Goal: Task Accomplishment & Management: Complete application form

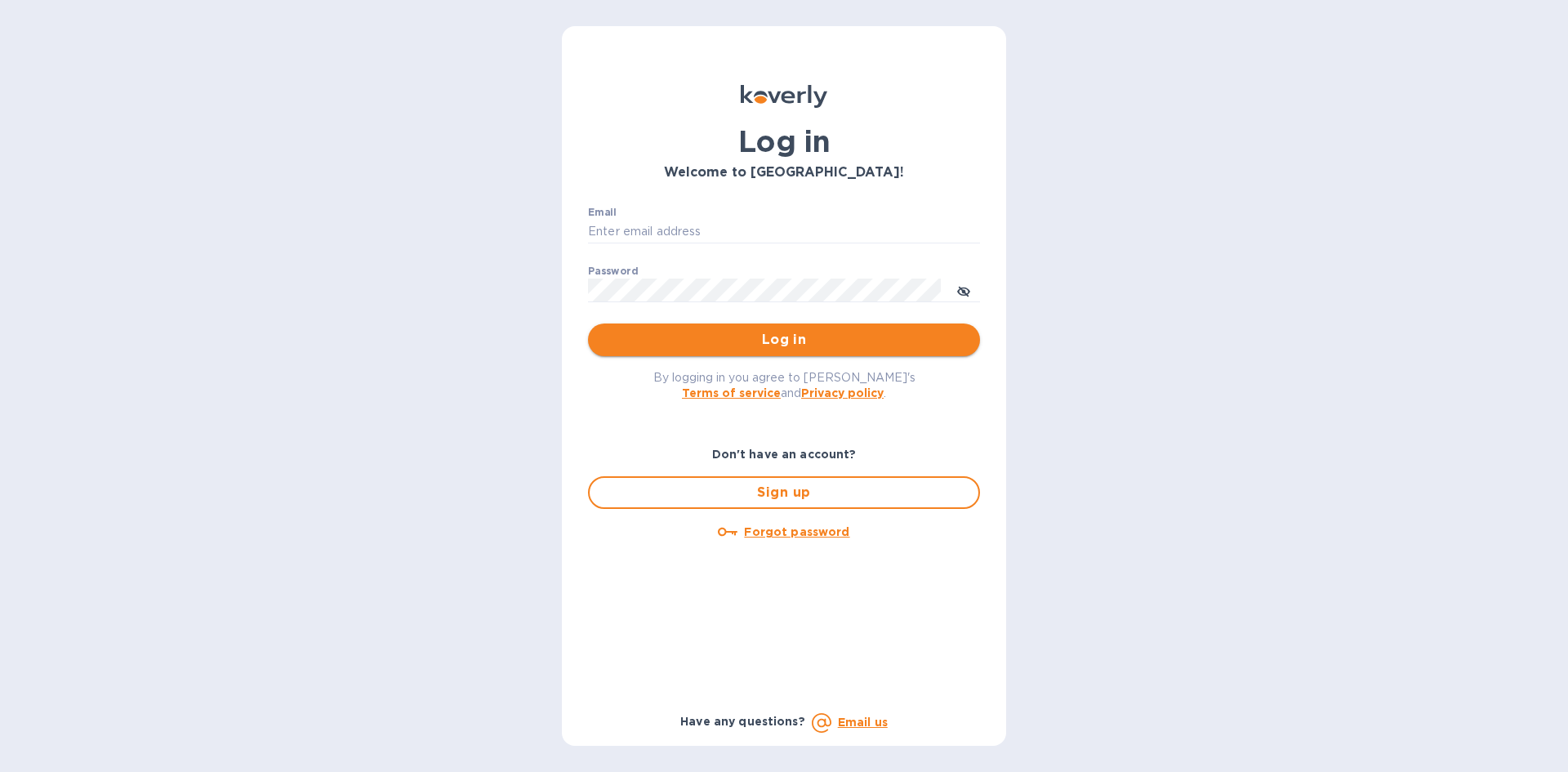
type input "[PERSON_NAME][EMAIL_ADDRESS][DOMAIN_NAME]"
click at [684, 340] on span "Log in" at bounding box center [784, 340] width 366 height 19
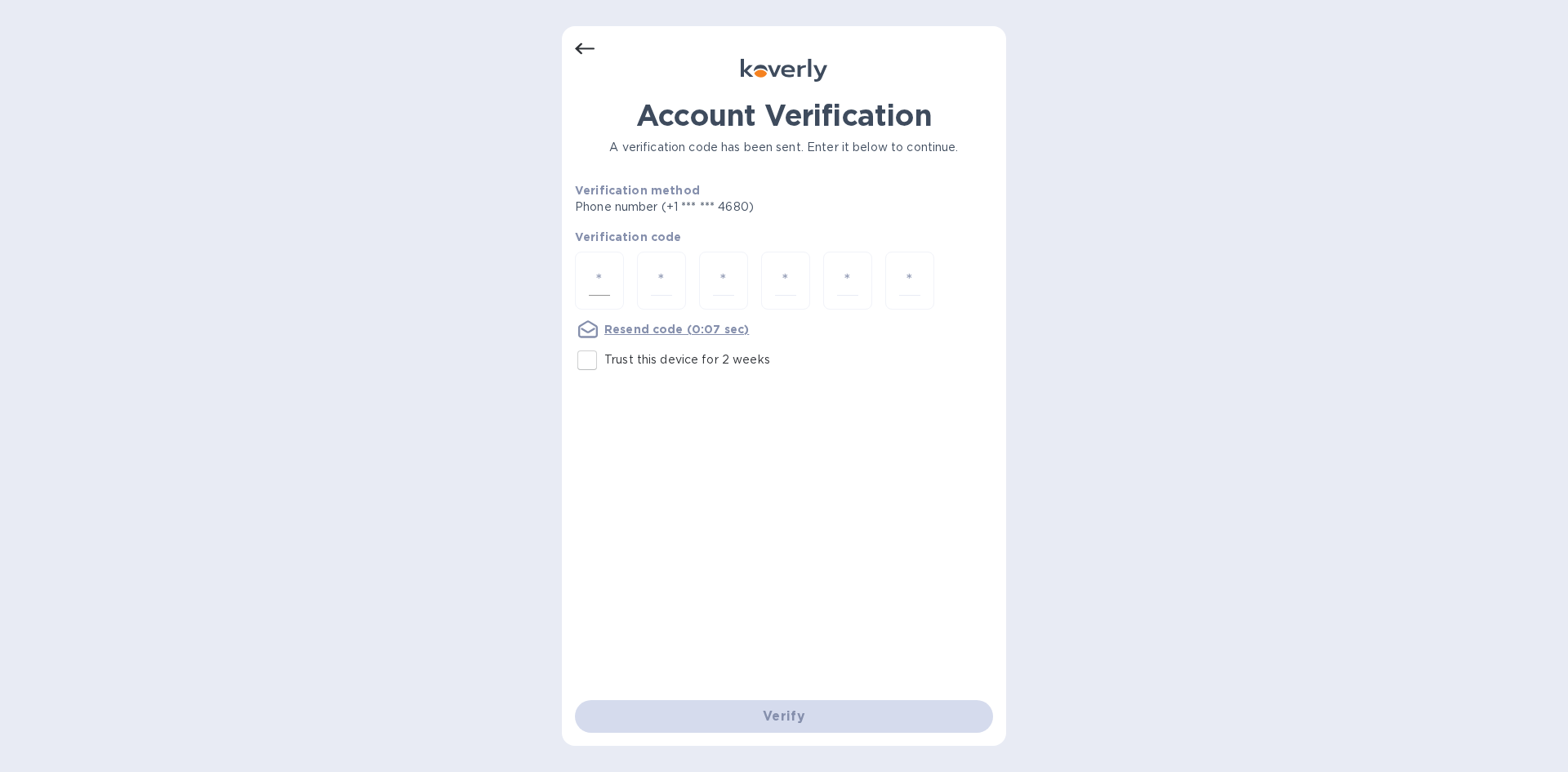
click at [602, 280] on input "number" at bounding box center [599, 281] width 21 height 30
type input "3"
type input "7"
type input "9"
type input "5"
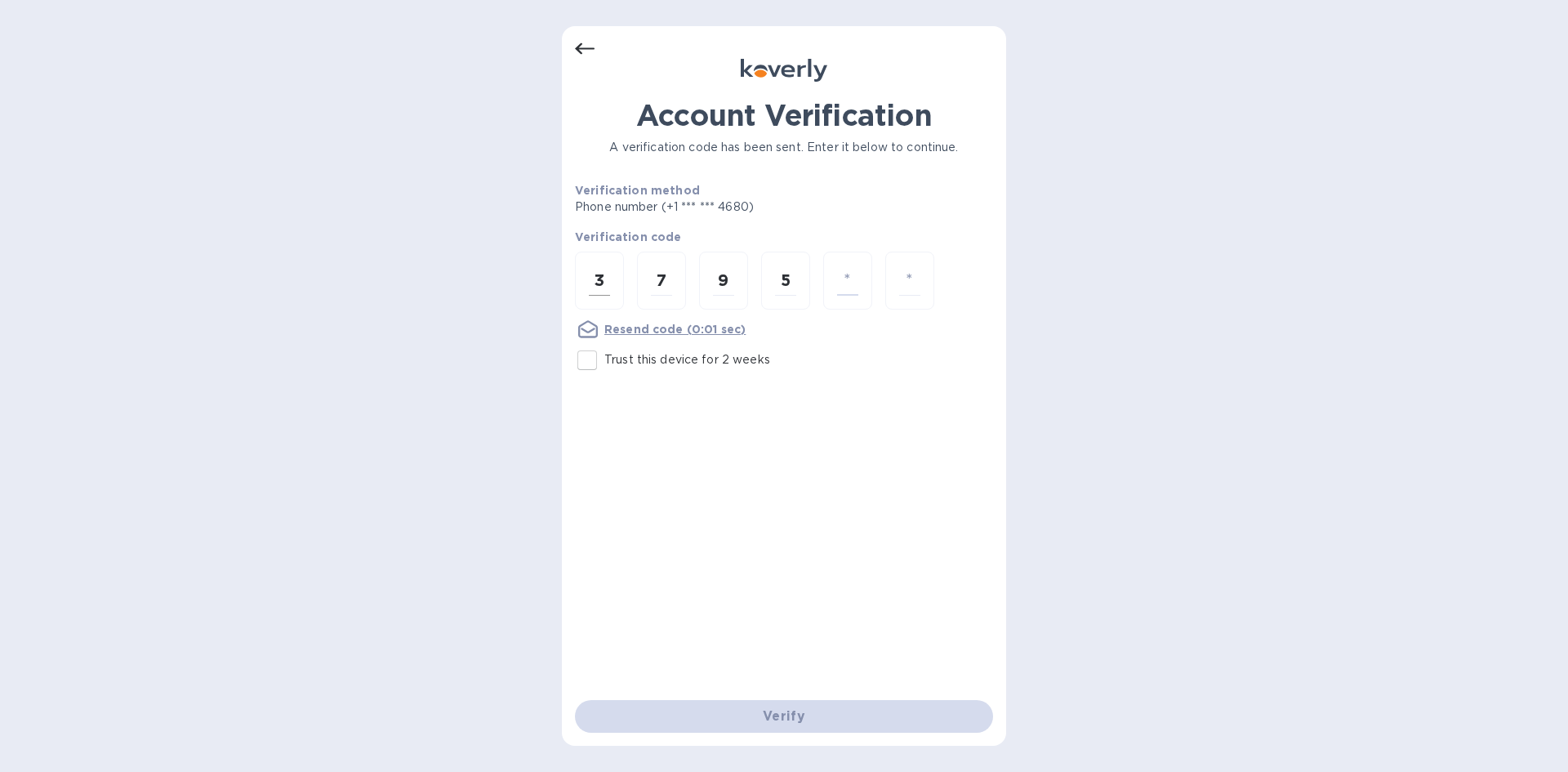
type input "6"
type input "8"
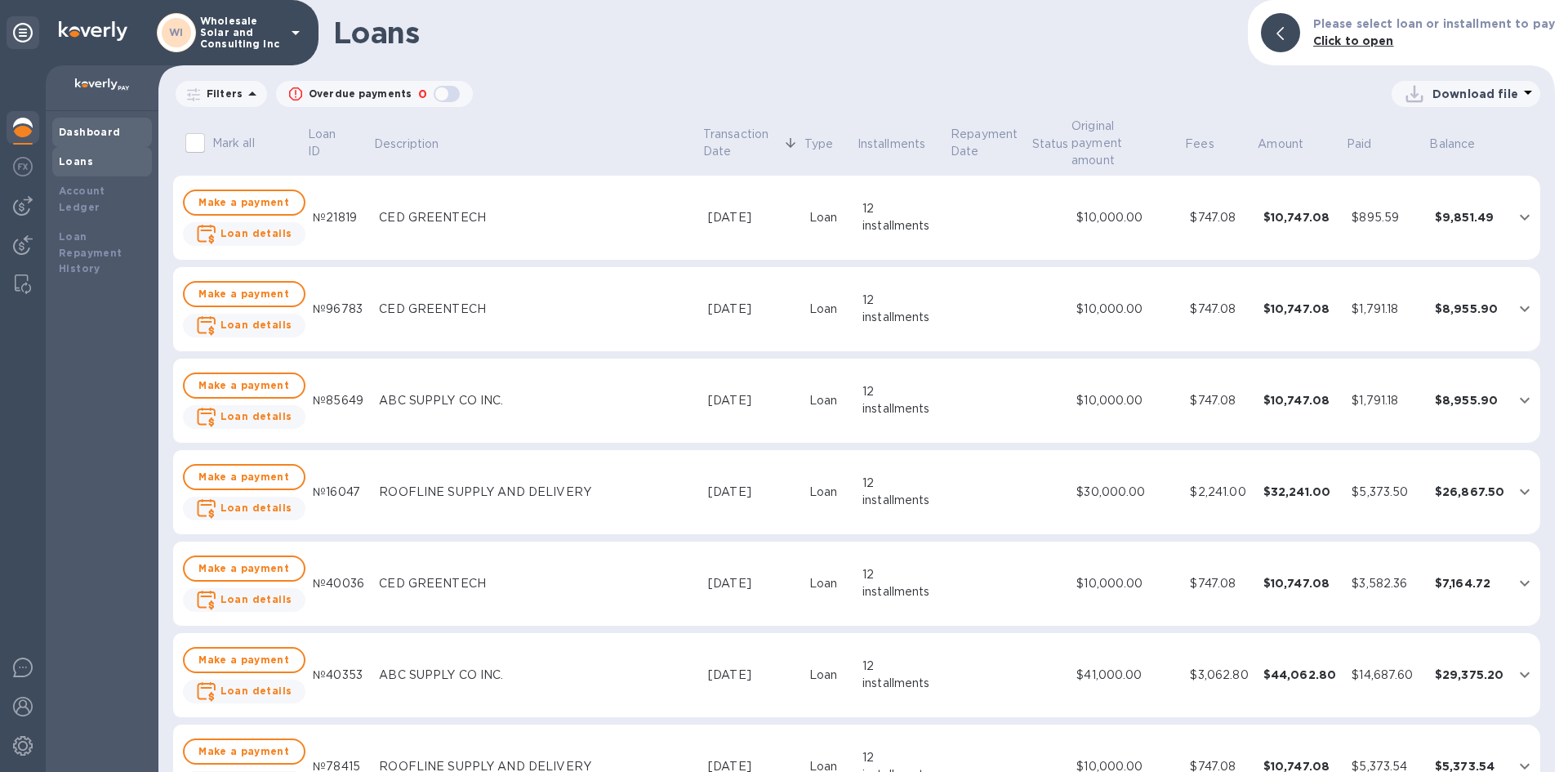
click at [113, 137] on b "Dashboard" at bounding box center [90, 132] width 63 height 12
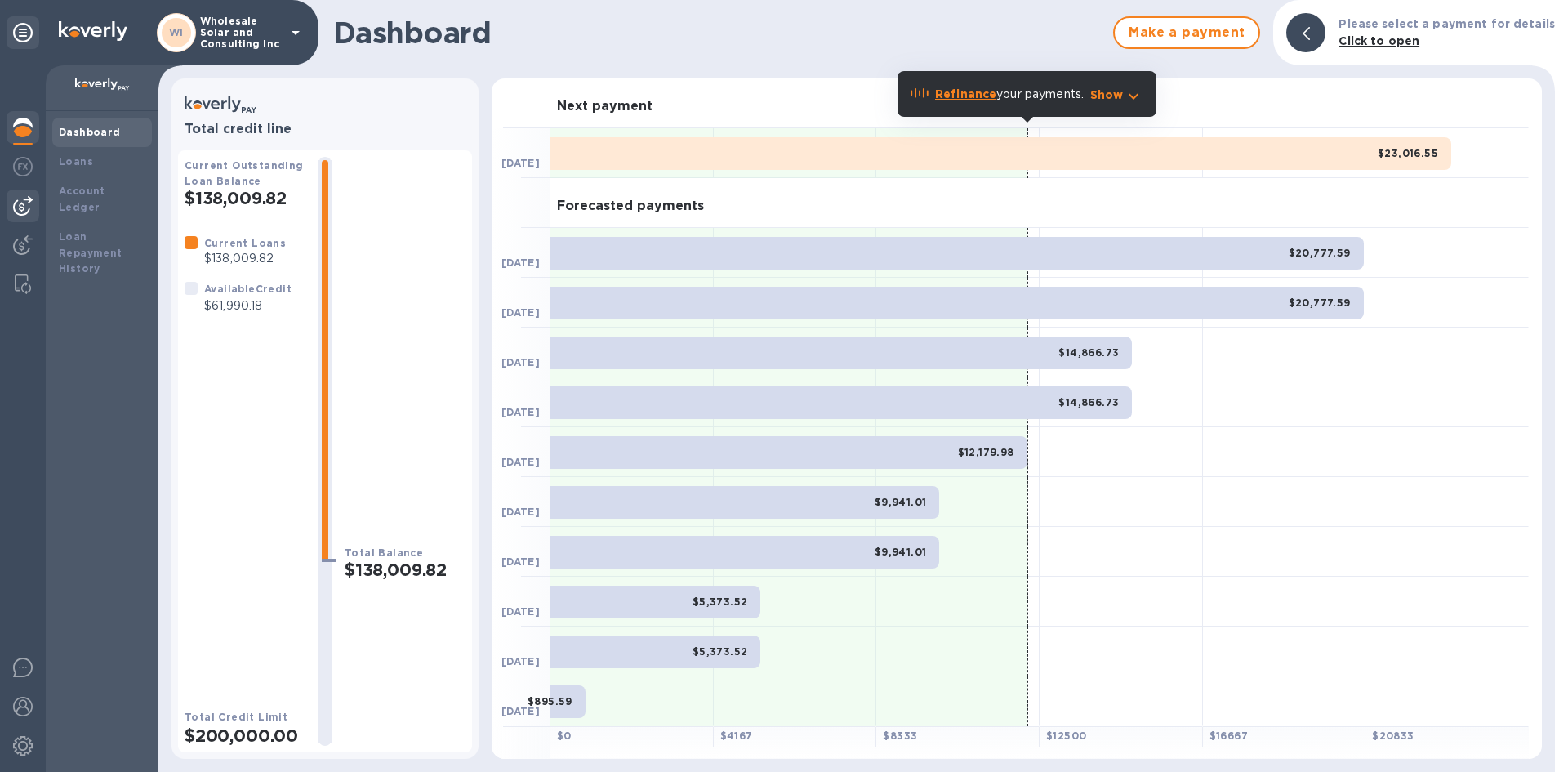
click at [29, 199] on img at bounding box center [22, 205] width 19 height 19
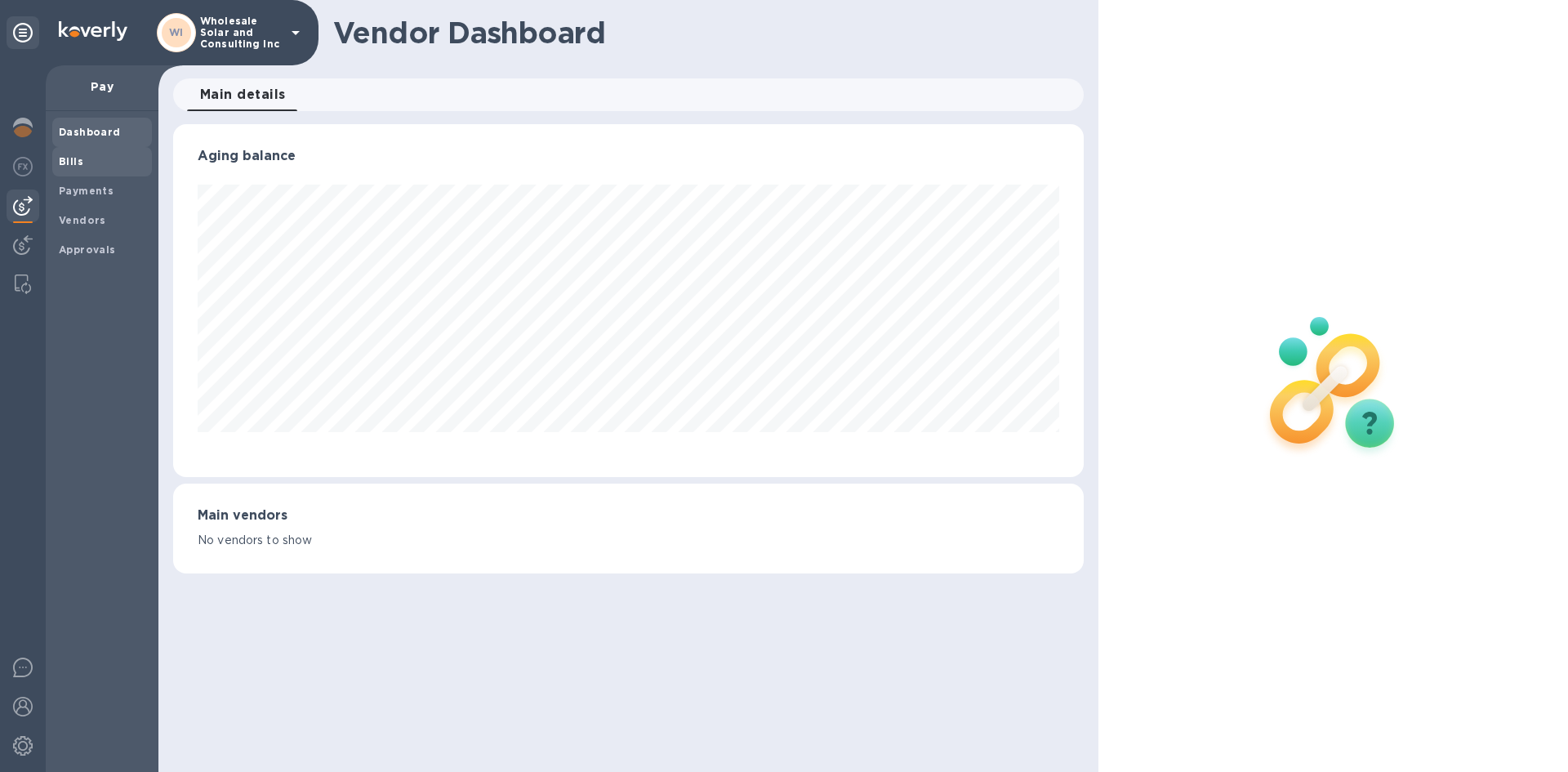
scroll to position [353, 910]
click at [98, 156] on span "Bills" at bounding box center [102, 162] width 86 height 17
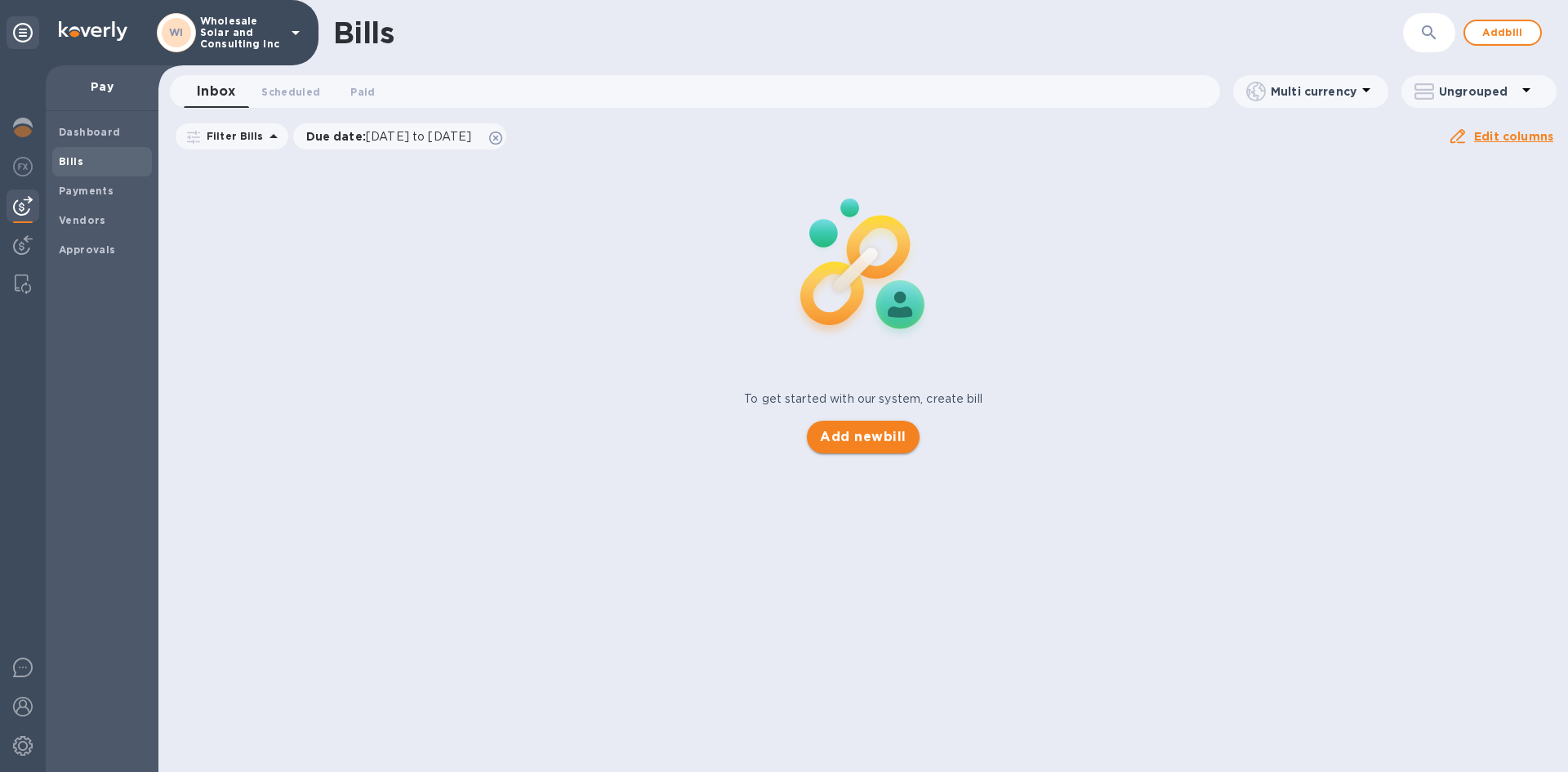
click at [810, 434] on button "Add new bill" at bounding box center [864, 437] width 112 height 33
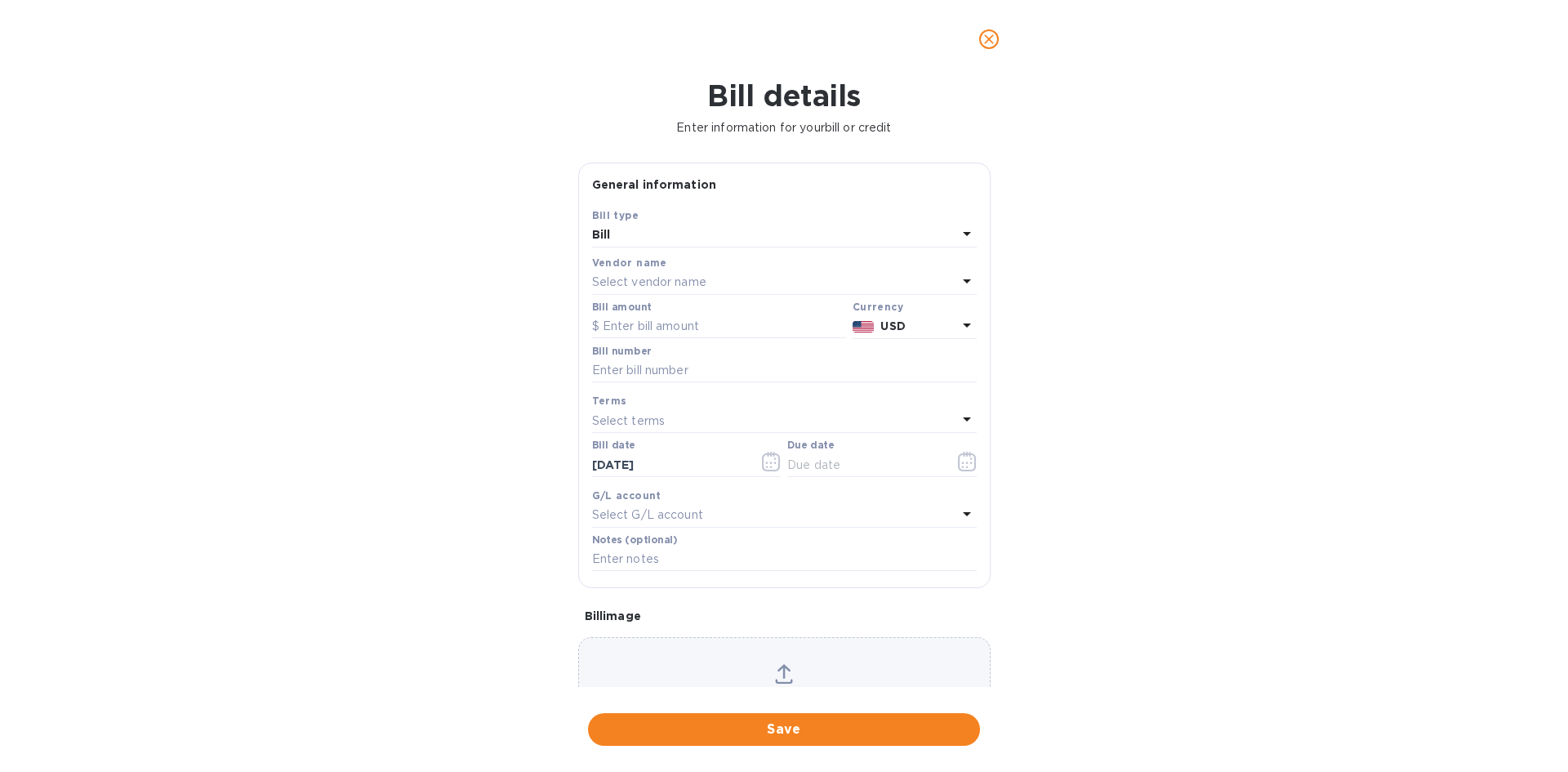
click at [643, 278] on p "Select vendor name" at bounding box center [649, 282] width 114 height 17
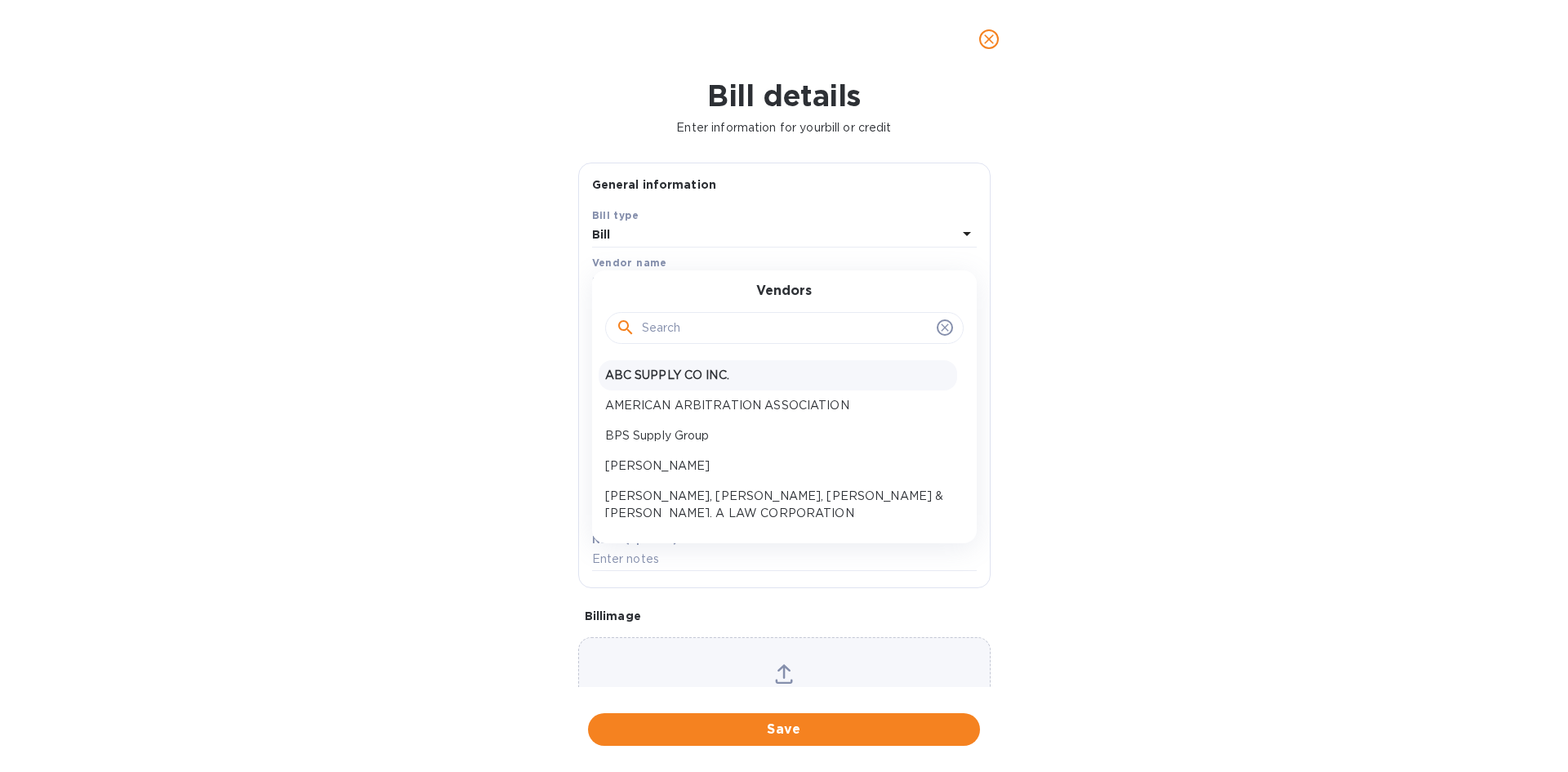
click at [662, 370] on p "ABC SUPPLY CO INC." at bounding box center [778, 375] width 346 height 17
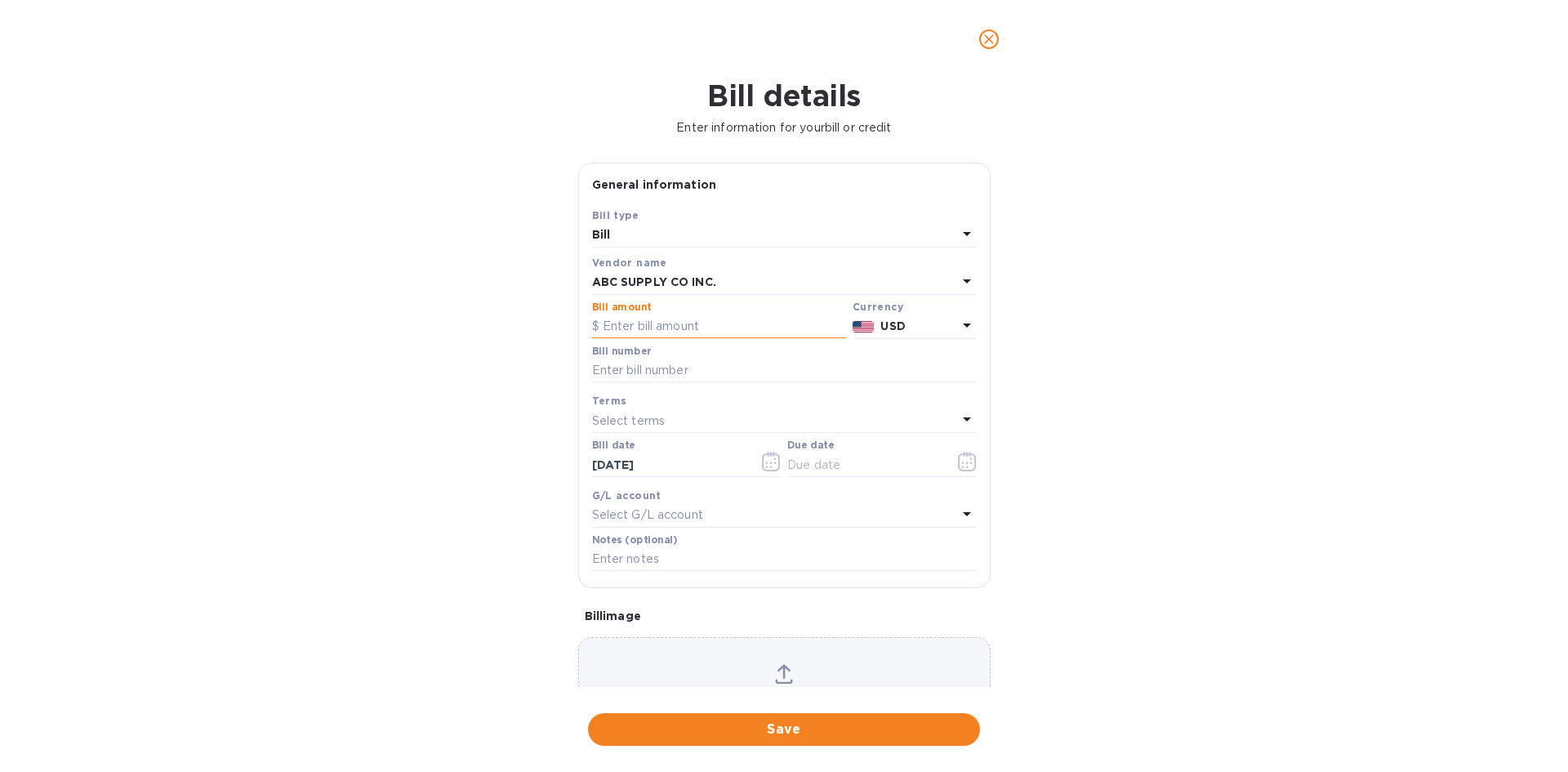
click at [640, 326] on input "text" at bounding box center [719, 327] width 254 height 25
type input "40,000"
click at [647, 359] on input "text" at bounding box center [784, 371] width 384 height 25
type input "9-19-25"
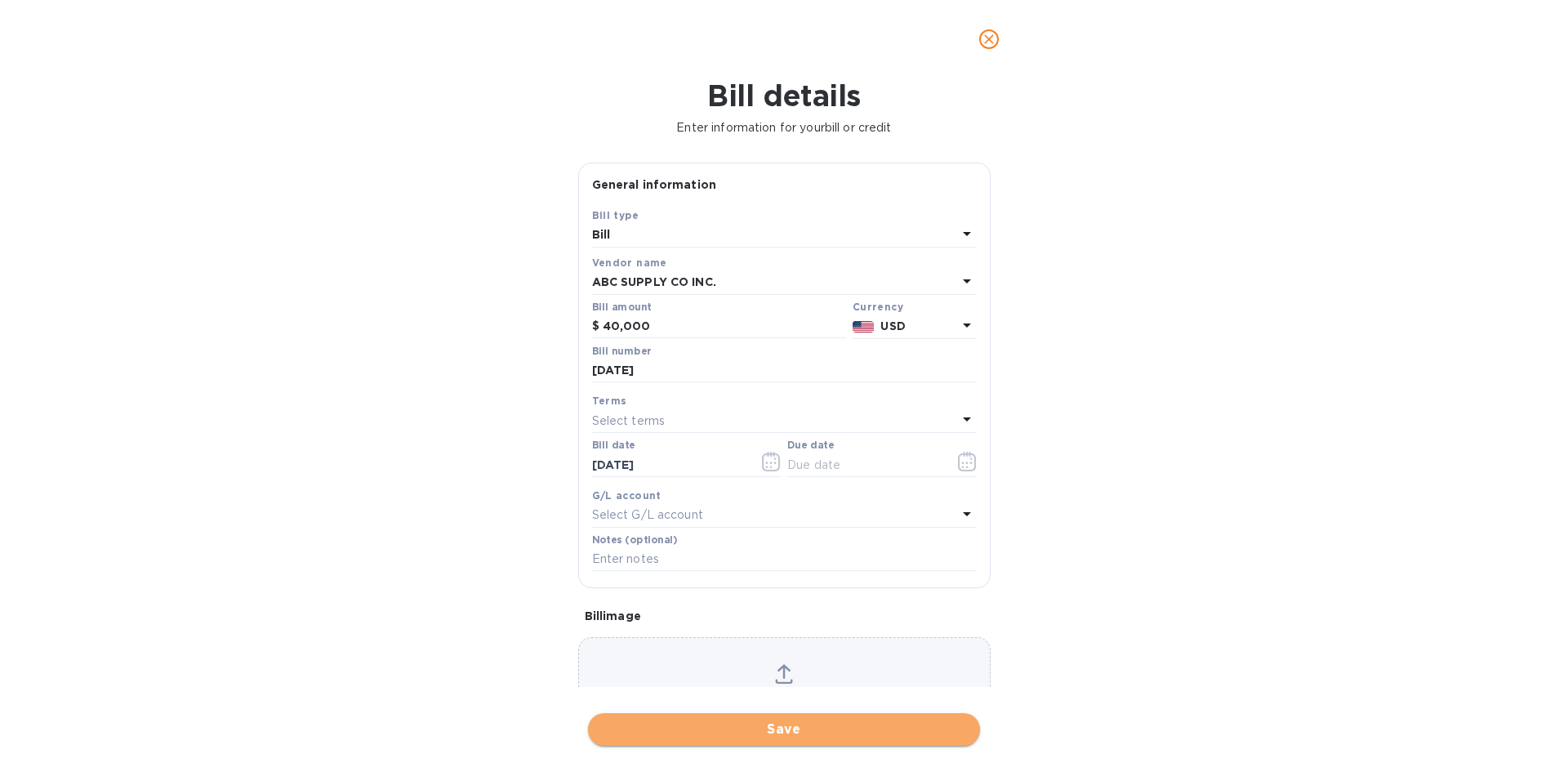
click at [767, 725] on span "Save" at bounding box center [784, 730] width 366 height 19
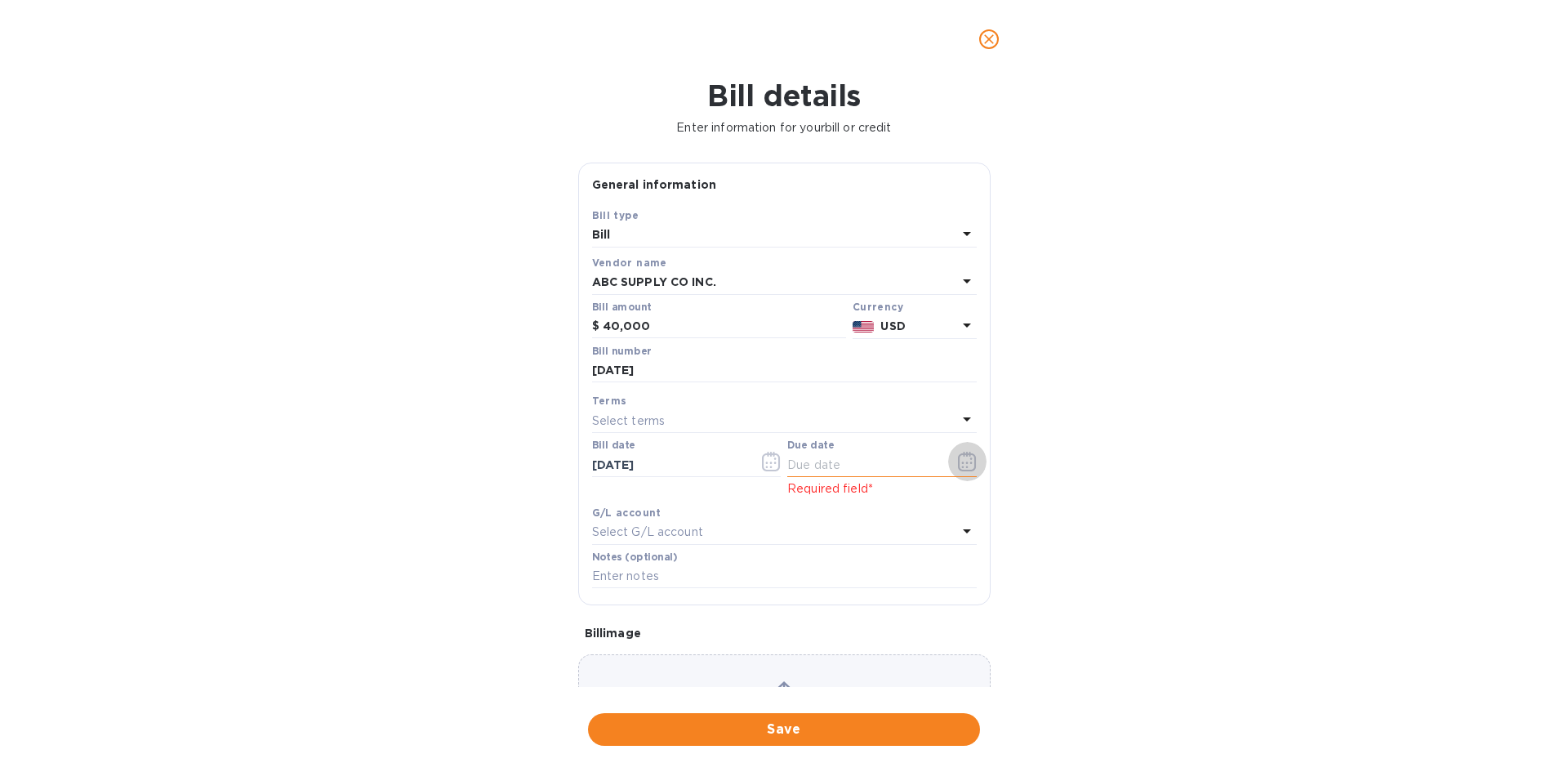
click at [958, 462] on icon "button" at bounding box center [967, 461] width 18 height 19
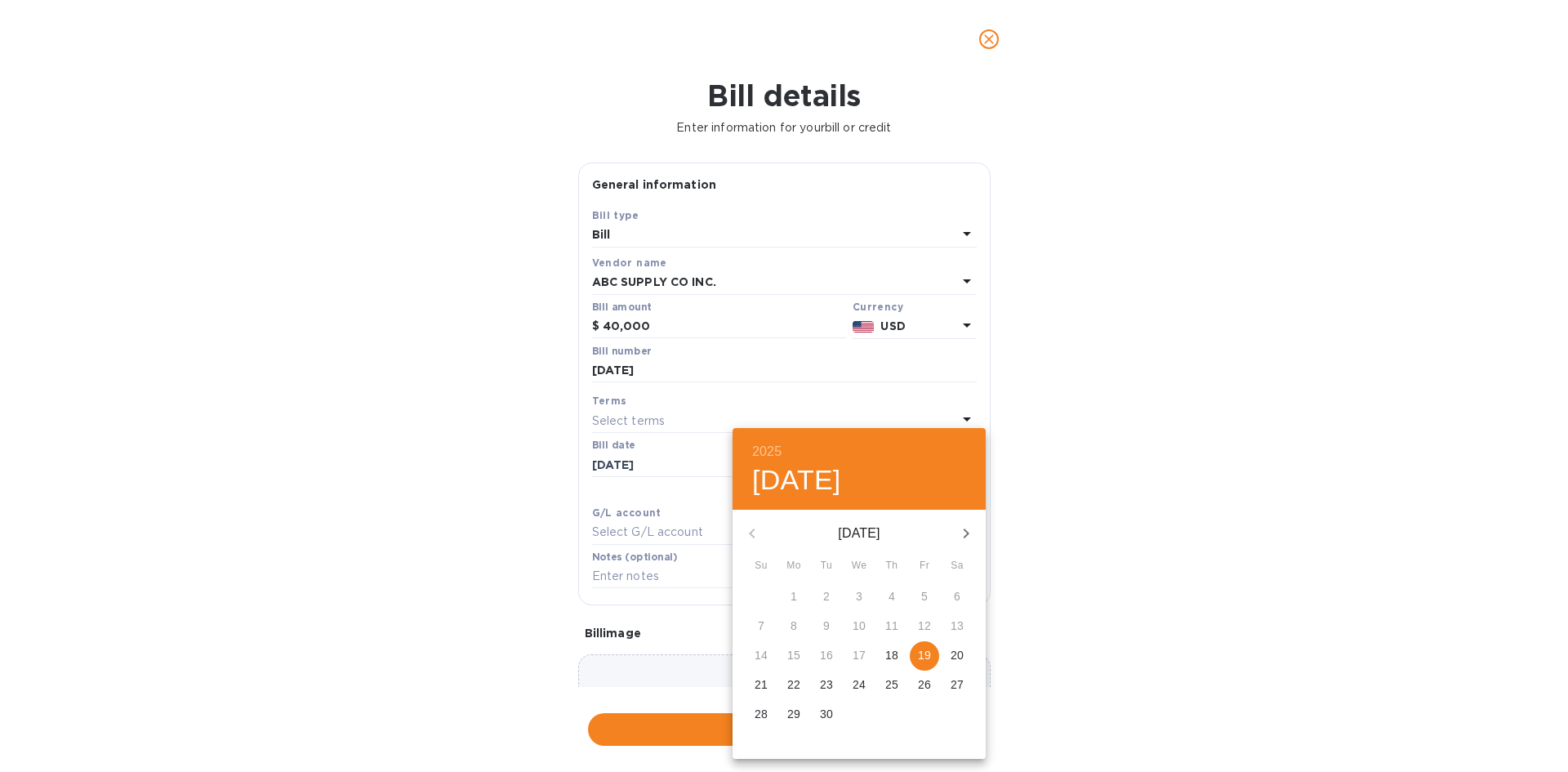
click at [924, 657] on p "19" at bounding box center [924, 656] width 13 height 17
type input "09/19/2025"
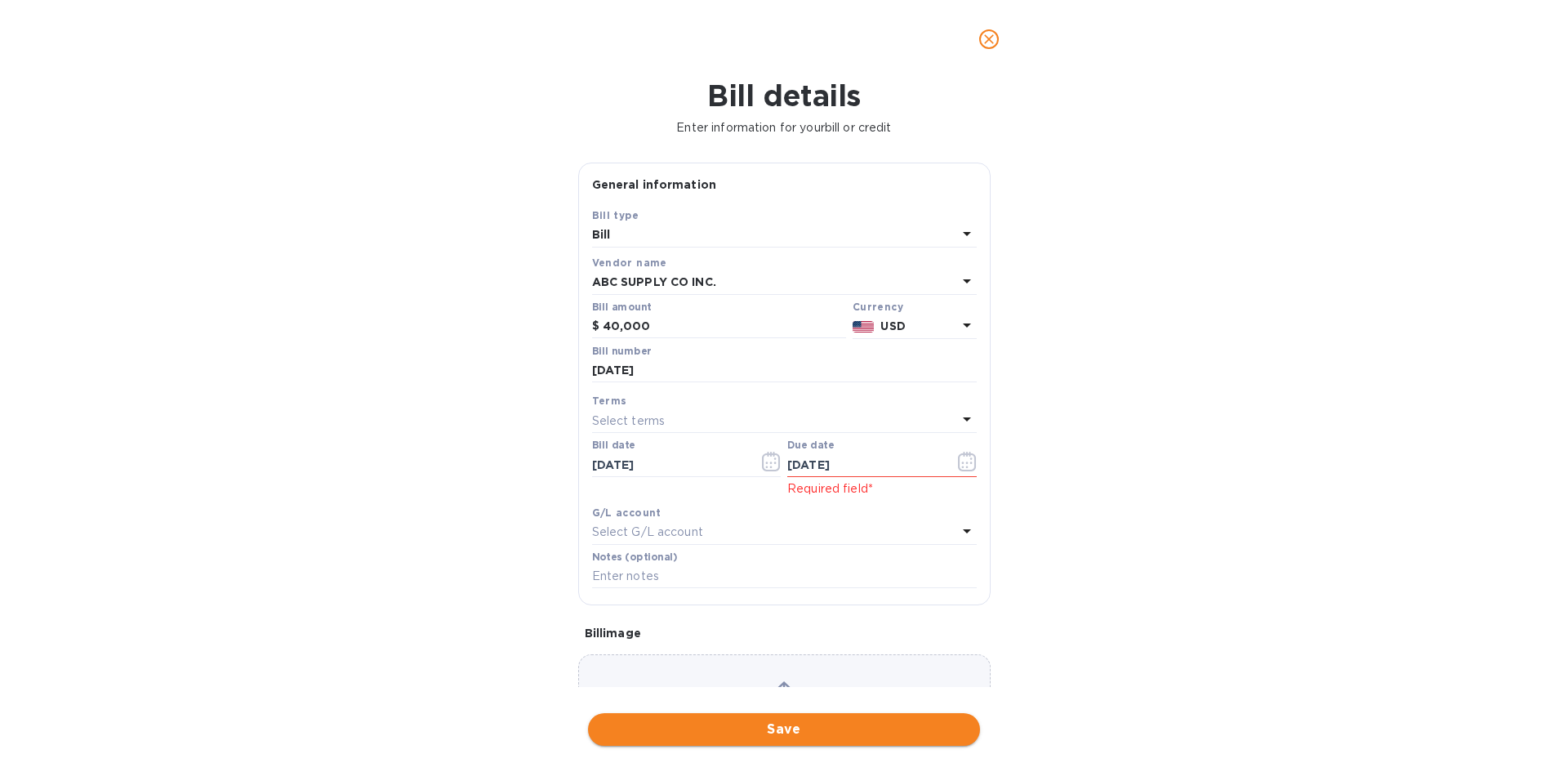
click at [850, 728] on span "Save" at bounding box center [784, 730] width 366 height 19
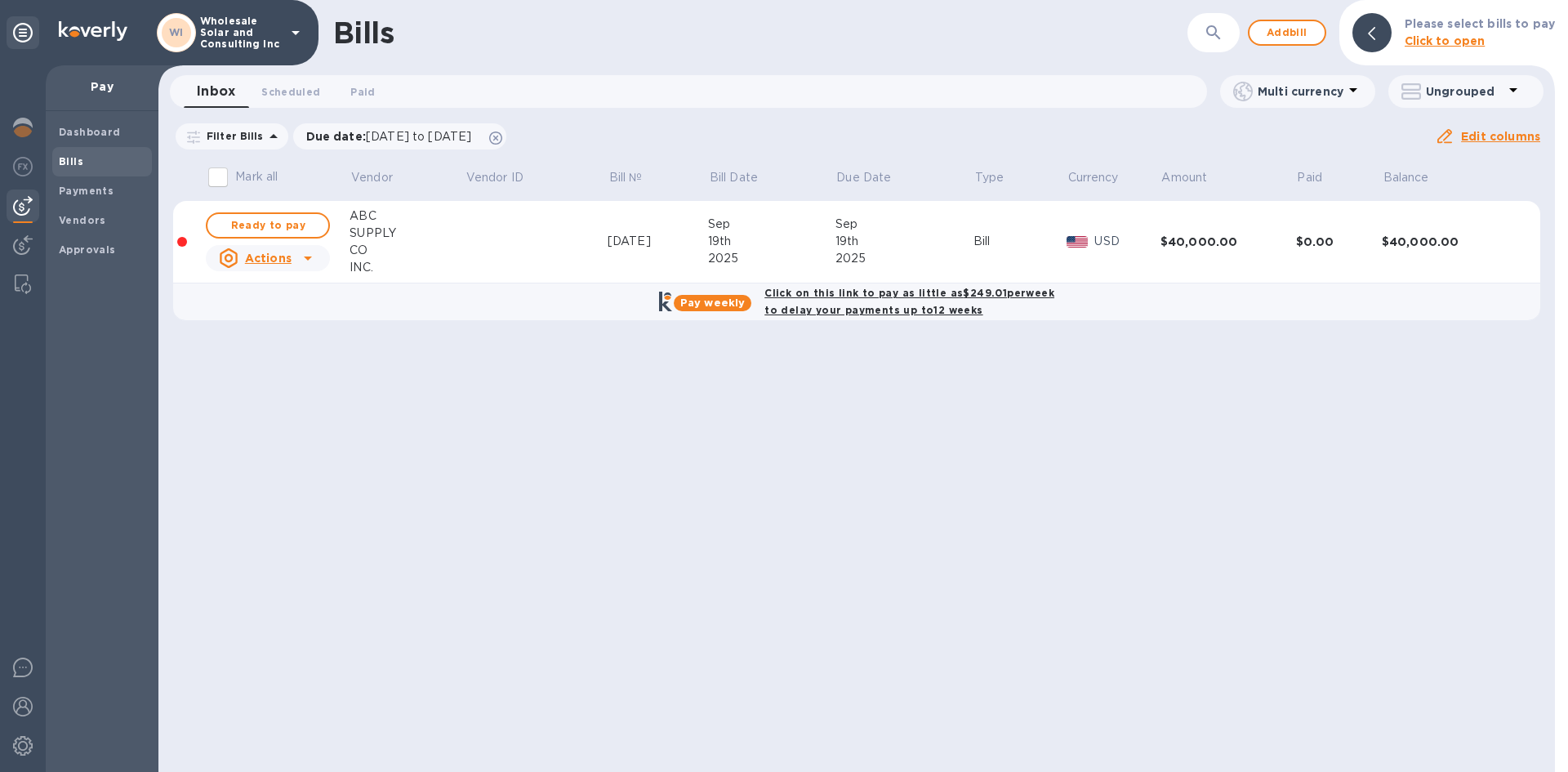
click at [712, 299] on b "Pay weekly" at bounding box center [713, 302] width 64 height 12
checkbox input "true"
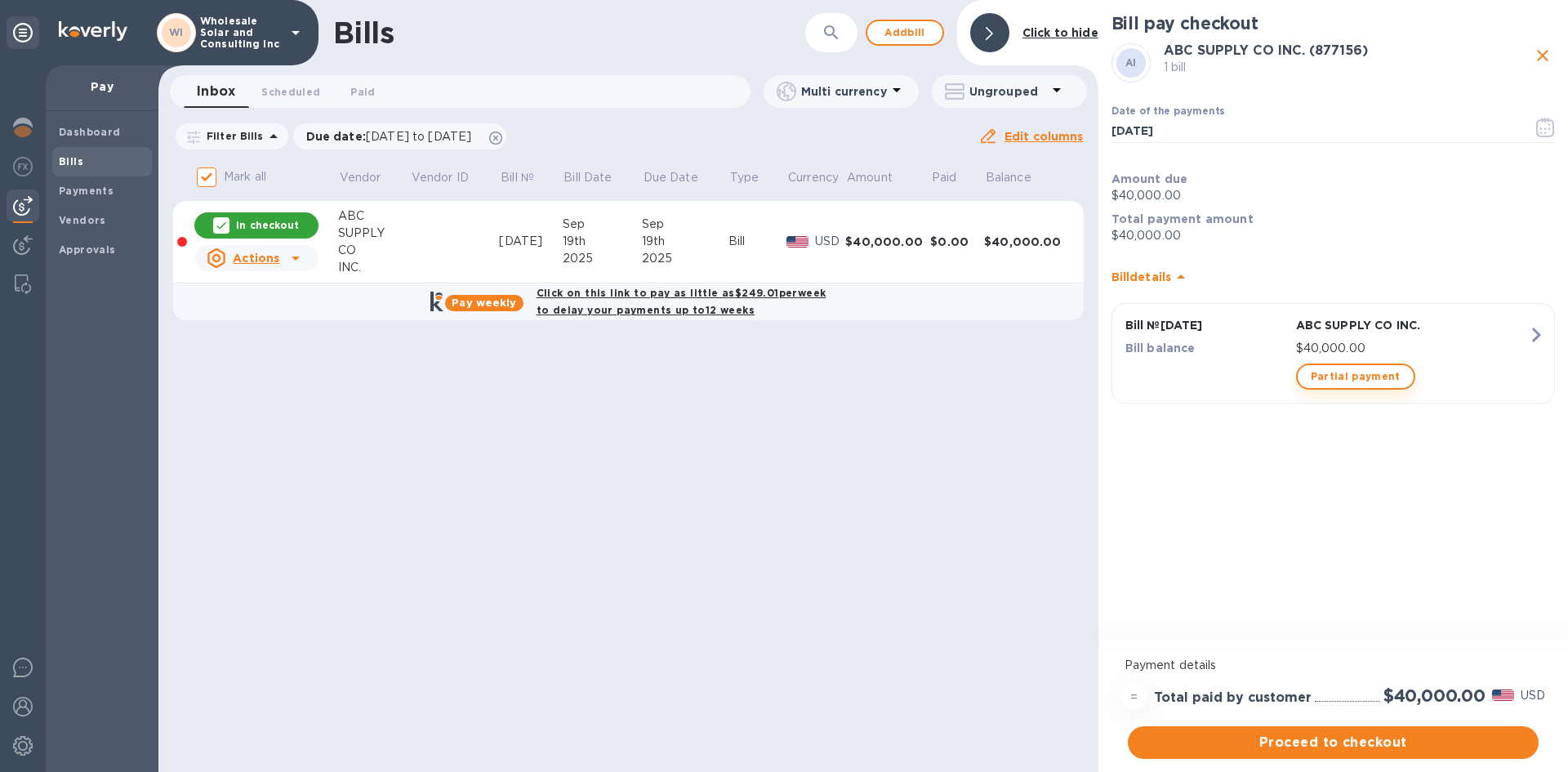
click at [1321, 376] on span "Partial payment" at bounding box center [1356, 376] width 90 height 19
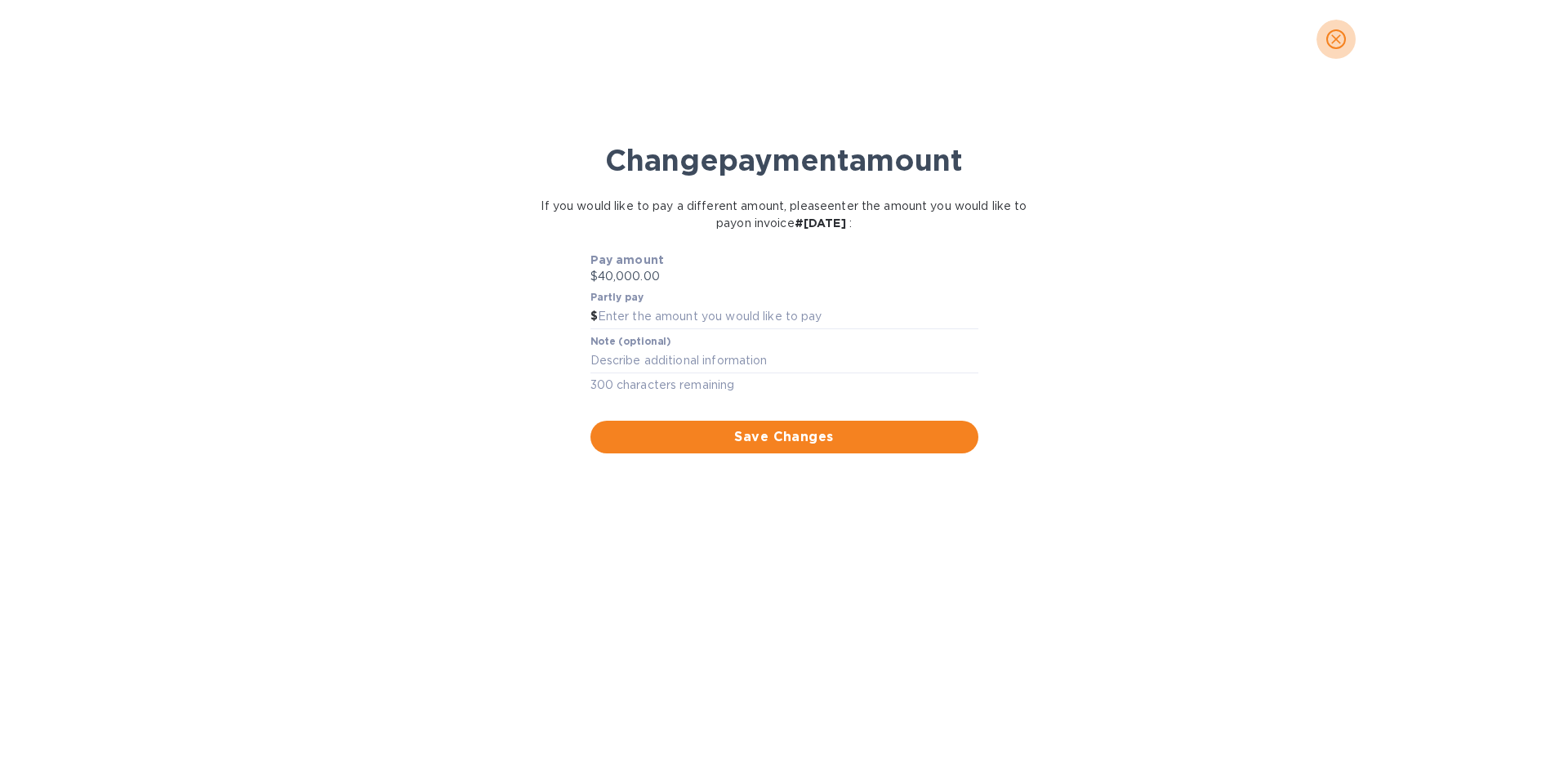
click at [1349, 36] on button "close" at bounding box center [1336, 39] width 40 height 40
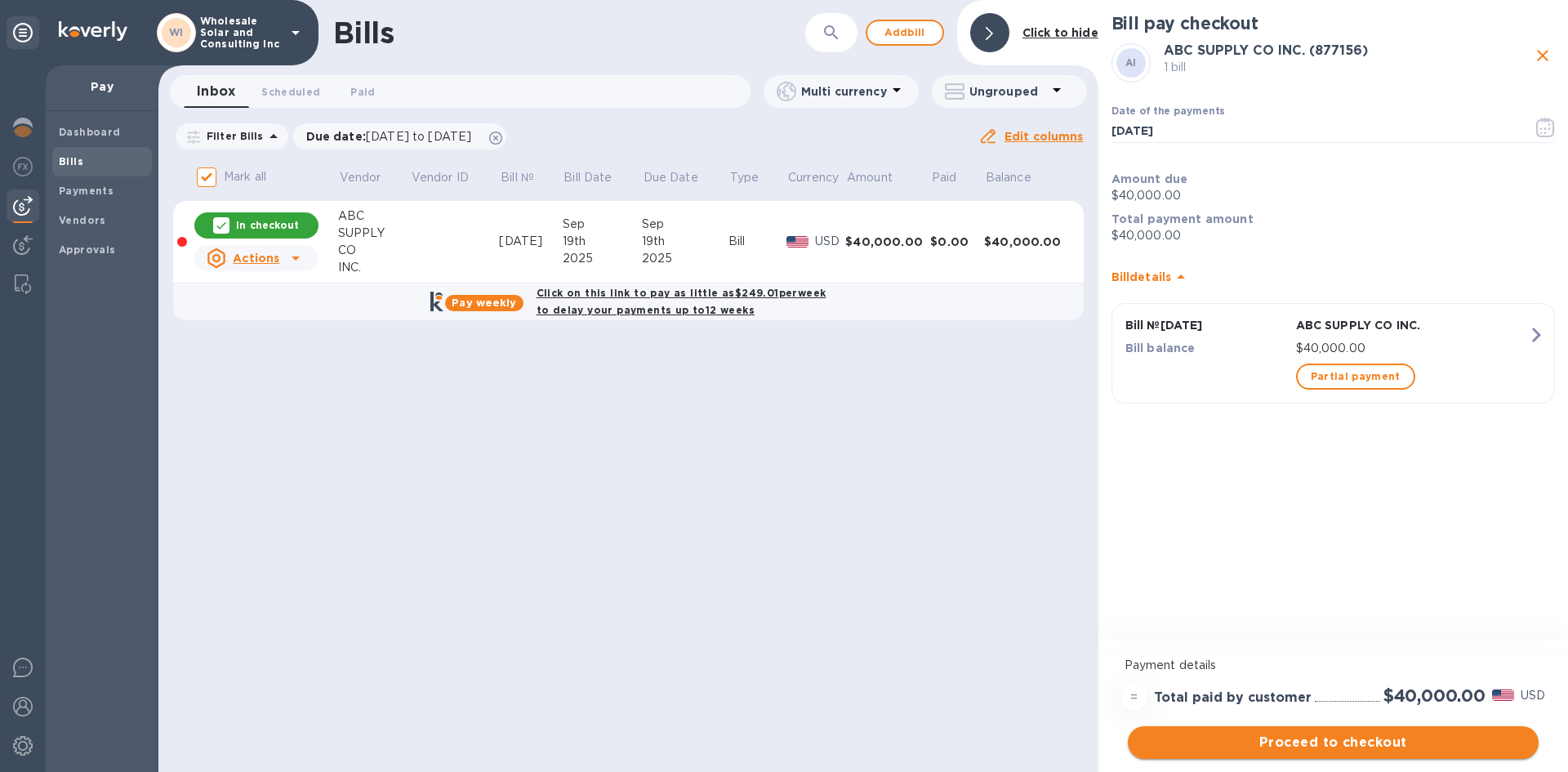
click at [1379, 745] on span "Proceed to checkout" at bounding box center [1333, 743] width 384 height 19
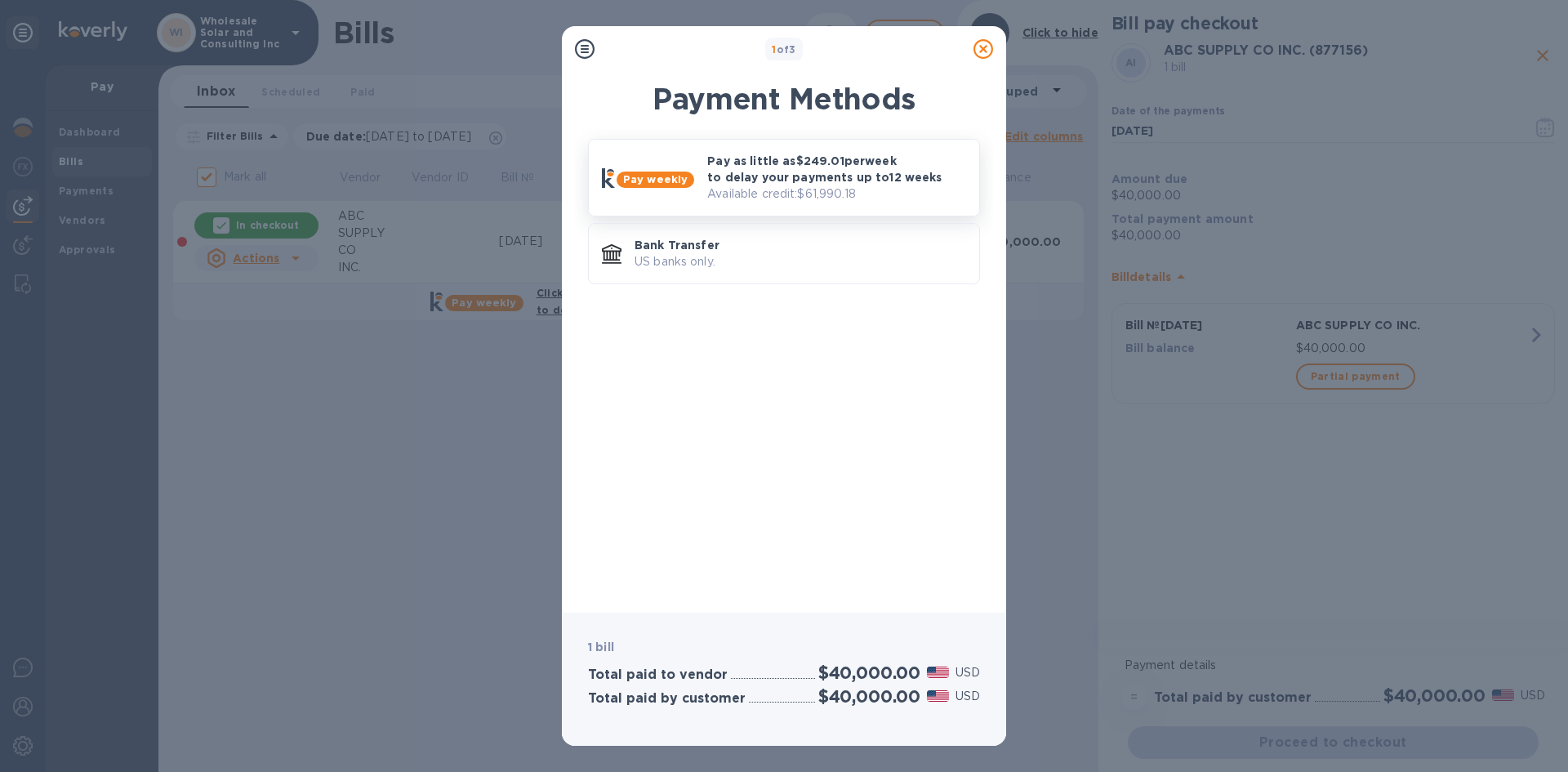
click at [742, 185] on p "Pay as little as $249.01 per week to delay your payments up to 12 weeks" at bounding box center [837, 169] width 259 height 33
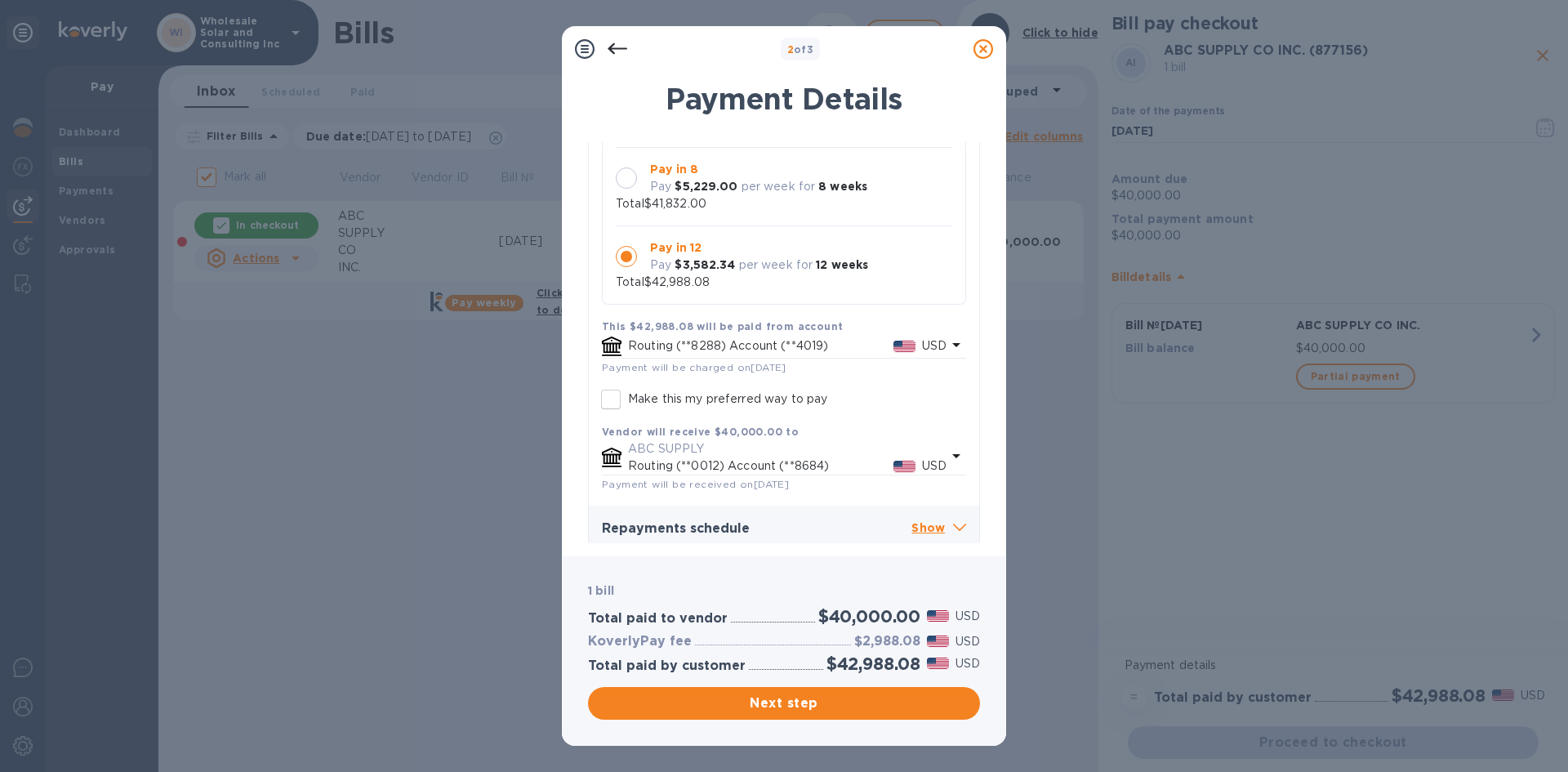
scroll to position [213, 0]
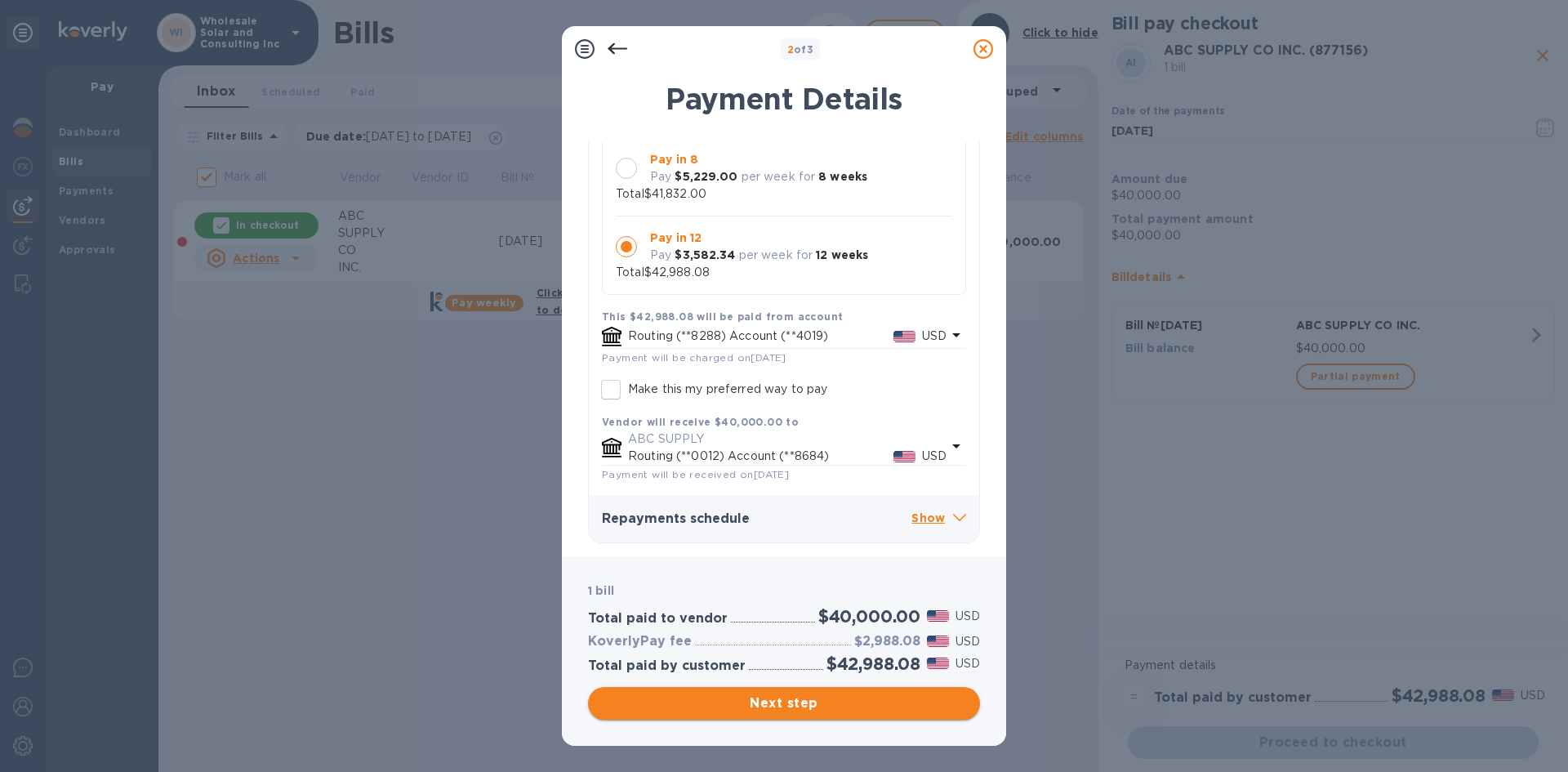
click at [853, 710] on span "Next step" at bounding box center [784, 703] width 366 height 19
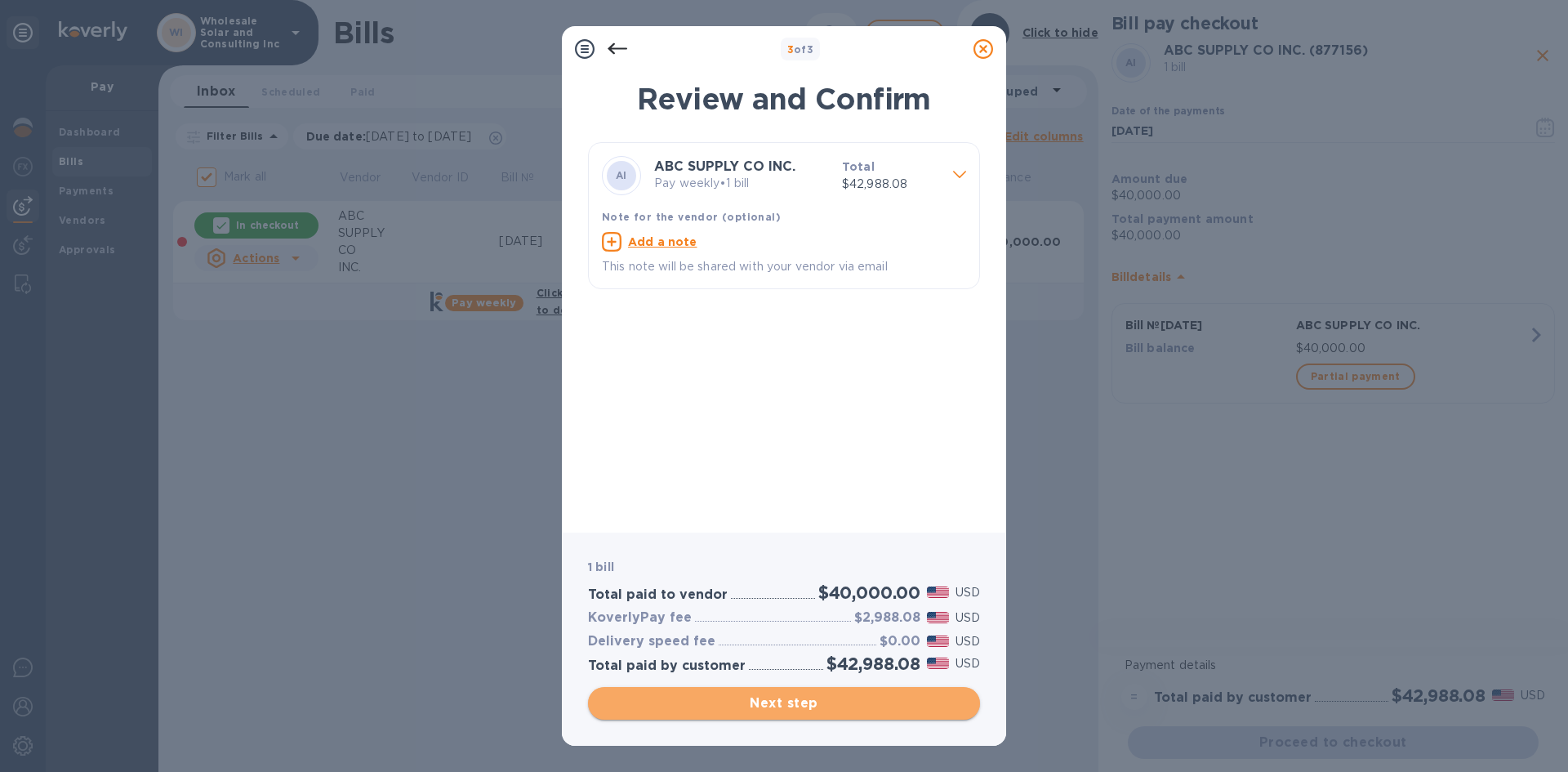
click at [890, 689] on button "Next step" at bounding box center [784, 704] width 392 height 33
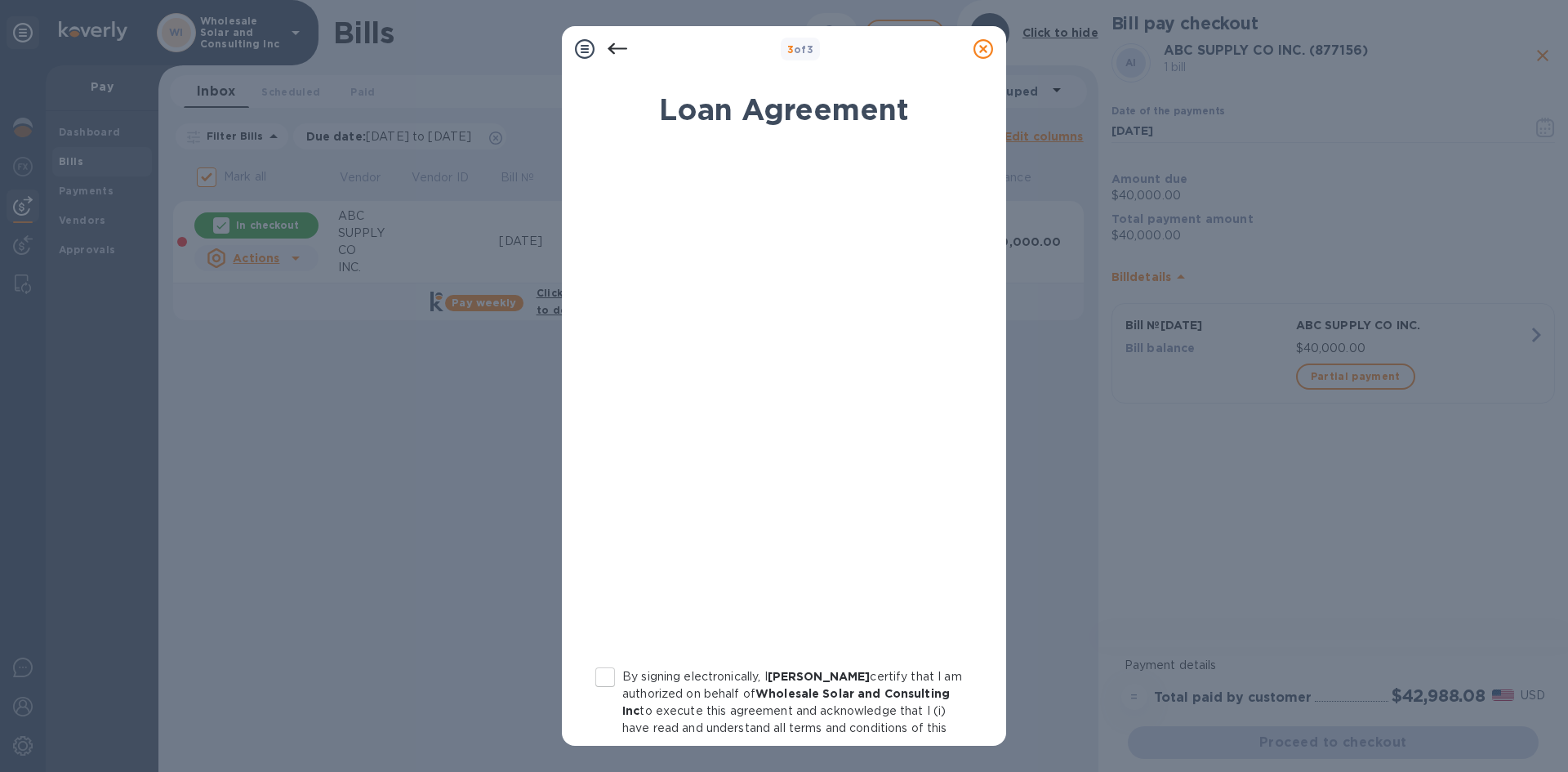
scroll to position [158, 0]
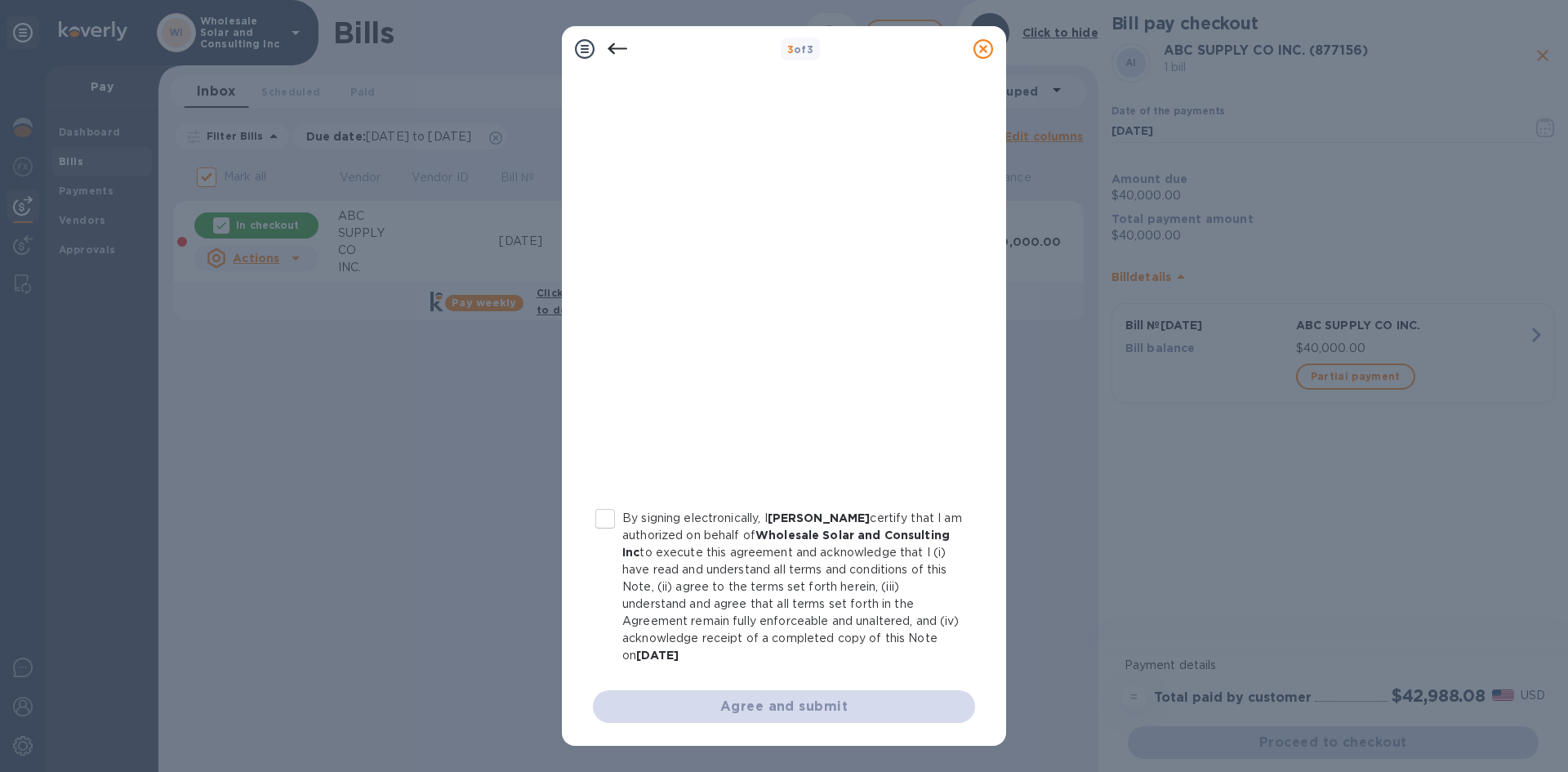
click at [611, 525] on input "By signing electronically, I cody perales certify that I am authorized on behal…" at bounding box center [605, 518] width 34 height 34
checkbox input "true"
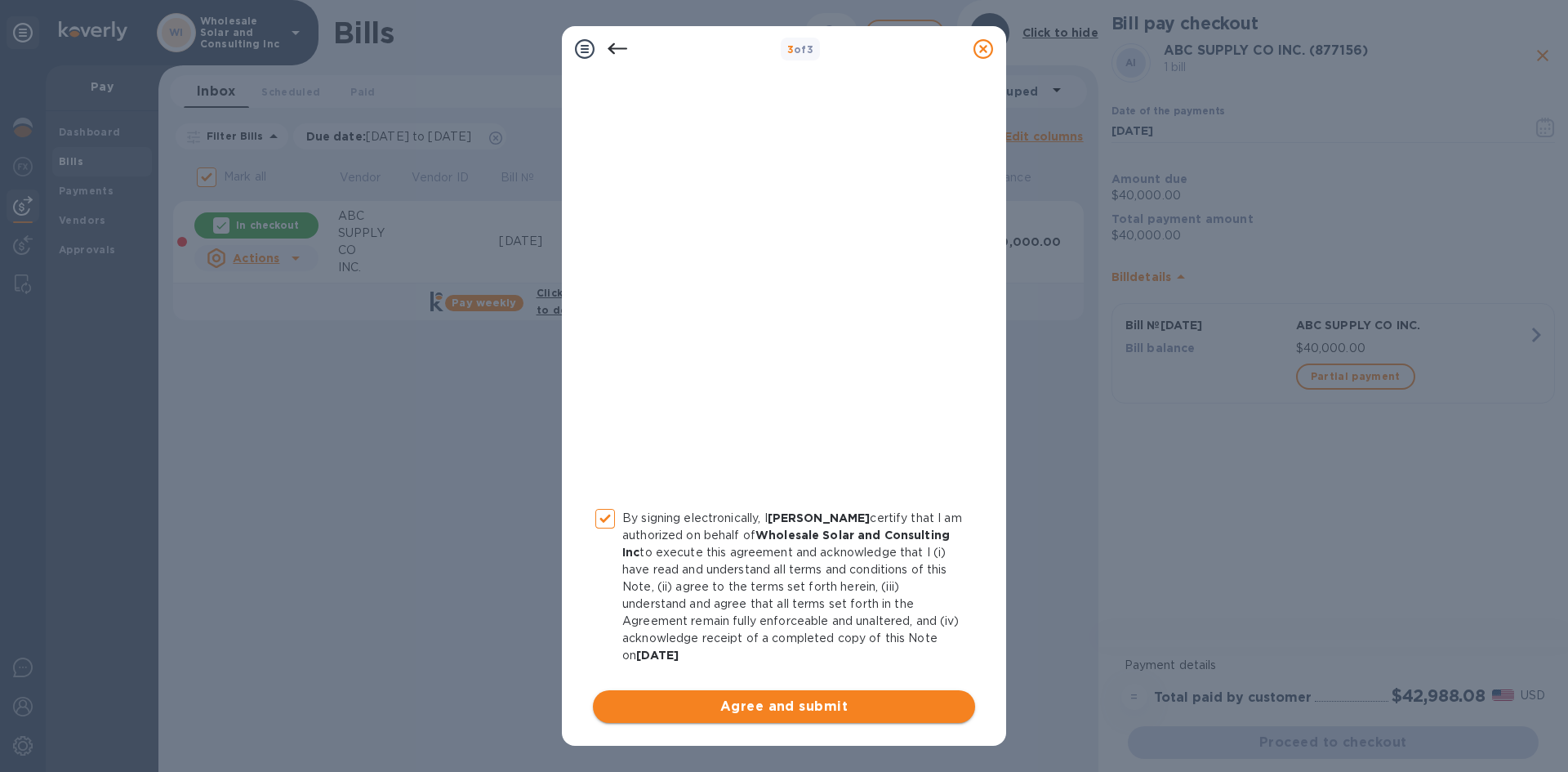
click at [779, 698] on span "Agree and submit" at bounding box center [784, 707] width 356 height 19
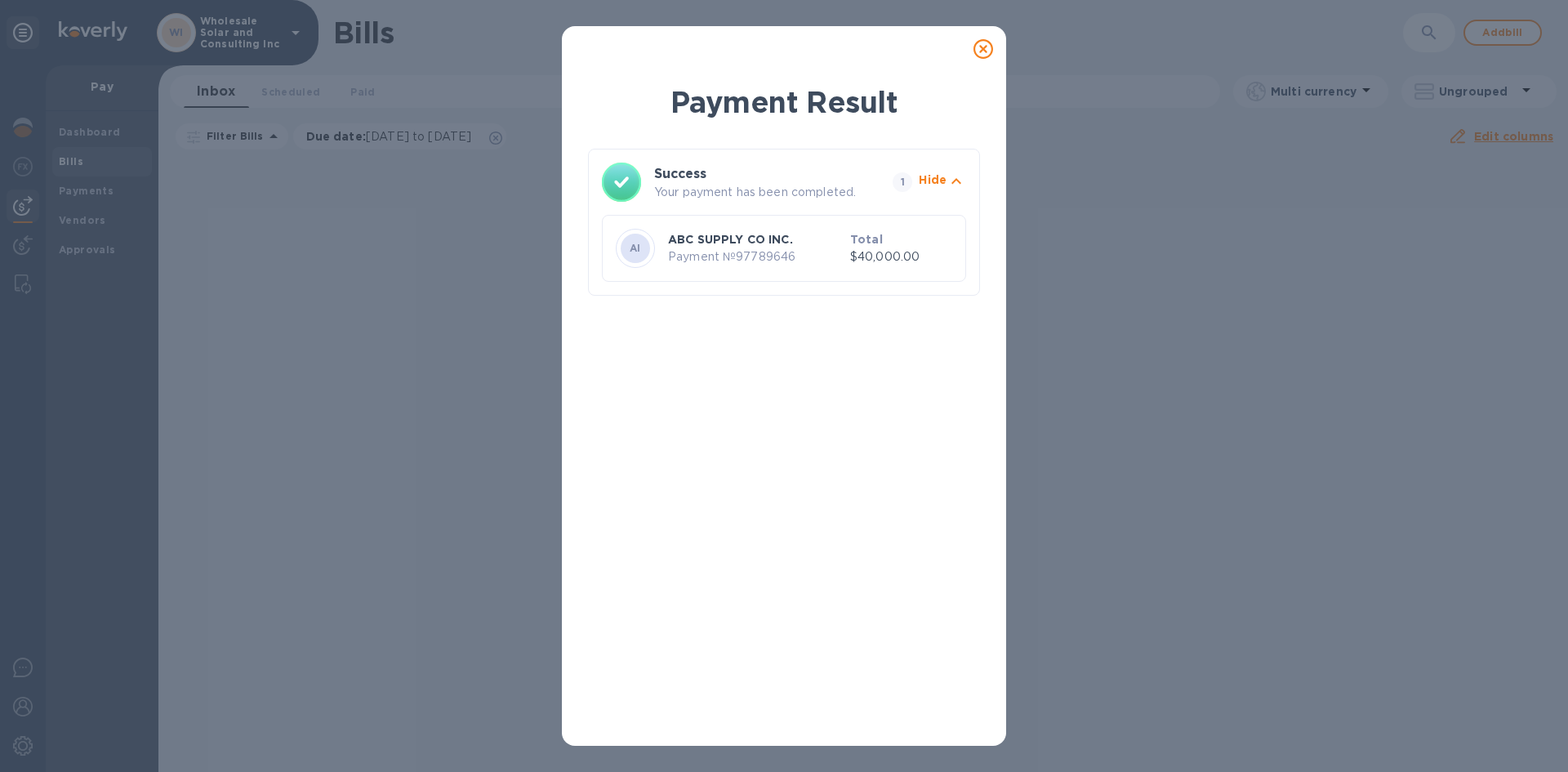
click at [990, 52] on icon at bounding box center [983, 49] width 19 height 19
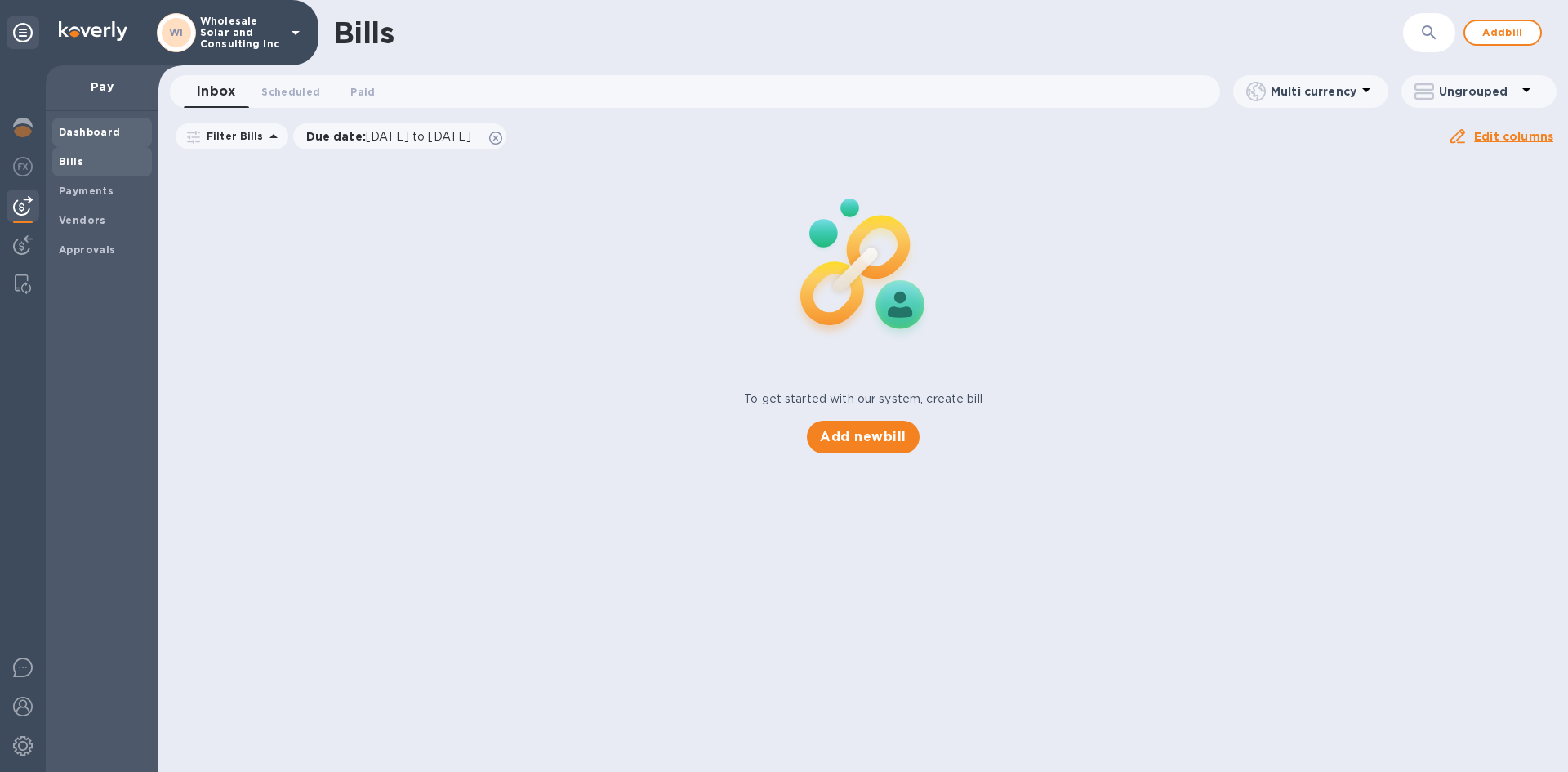
click at [91, 139] on span "Dashboard" at bounding box center [90, 133] width 63 height 17
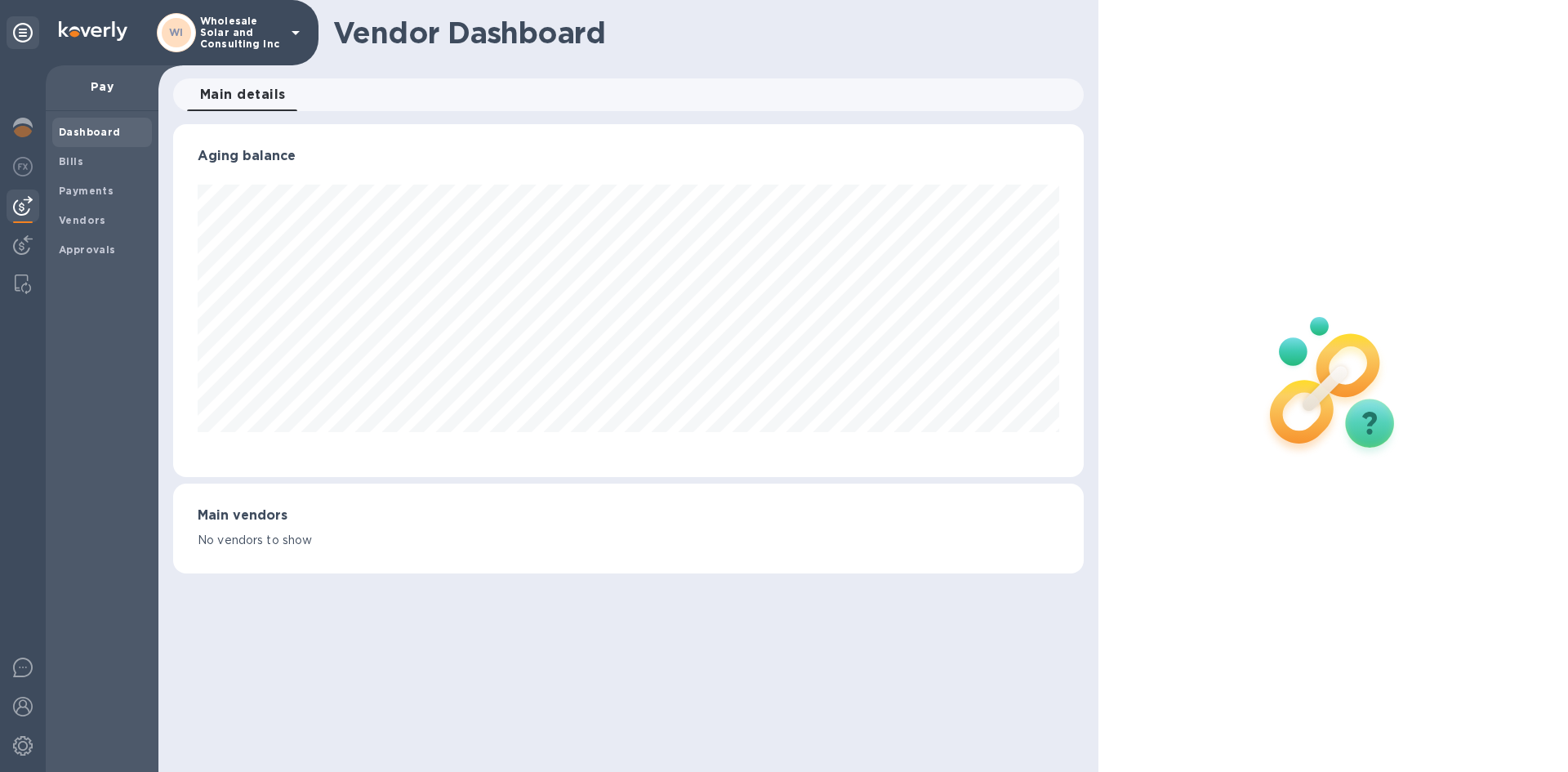
scroll to position [353, 910]
click at [105, 131] on b "Dashboard" at bounding box center [90, 132] width 63 height 12
click at [25, 129] on img at bounding box center [22, 127] width 19 height 19
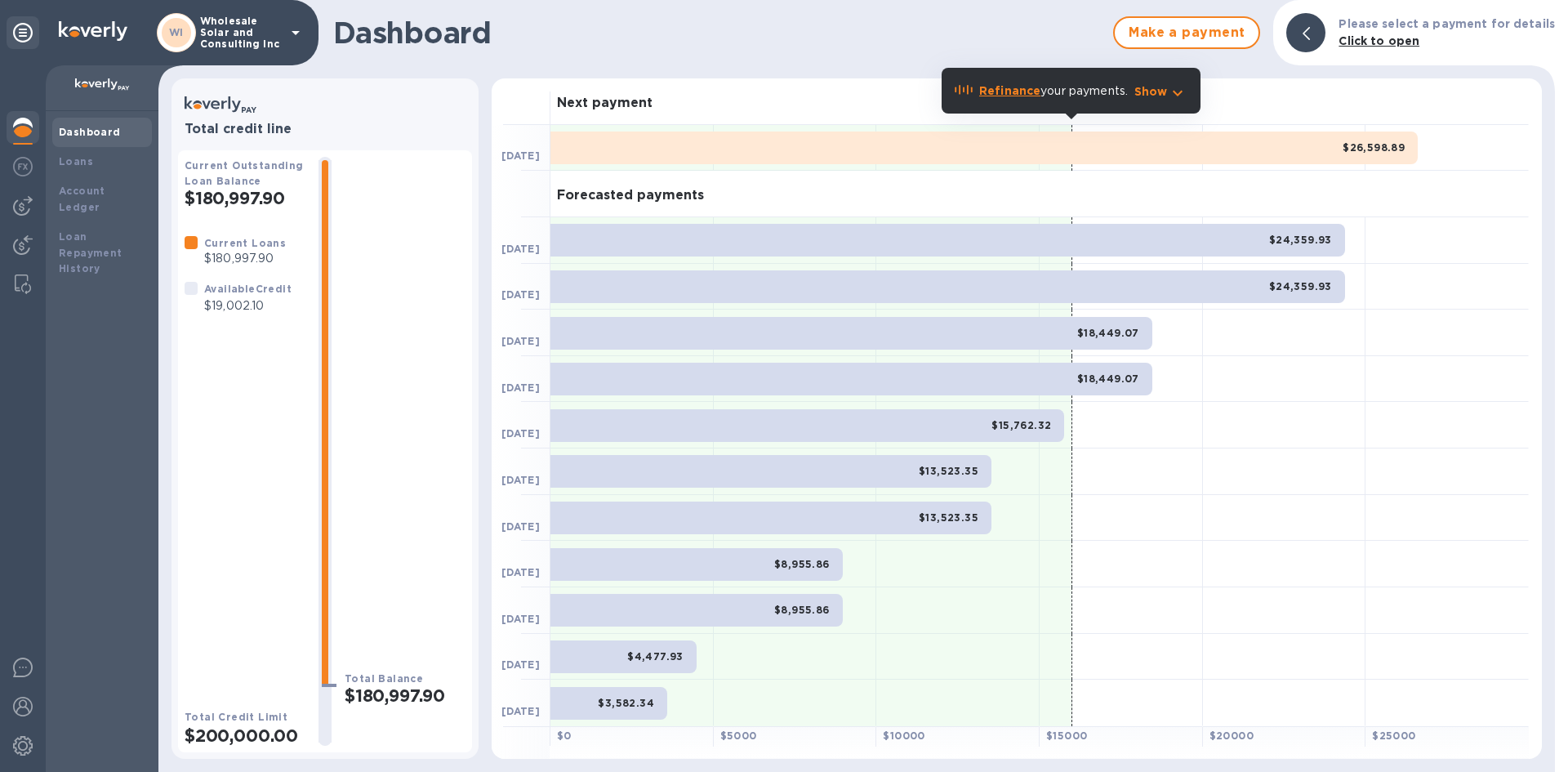
click at [23, 127] on img at bounding box center [22, 127] width 19 height 19
click at [18, 170] on img at bounding box center [22, 167] width 19 height 19
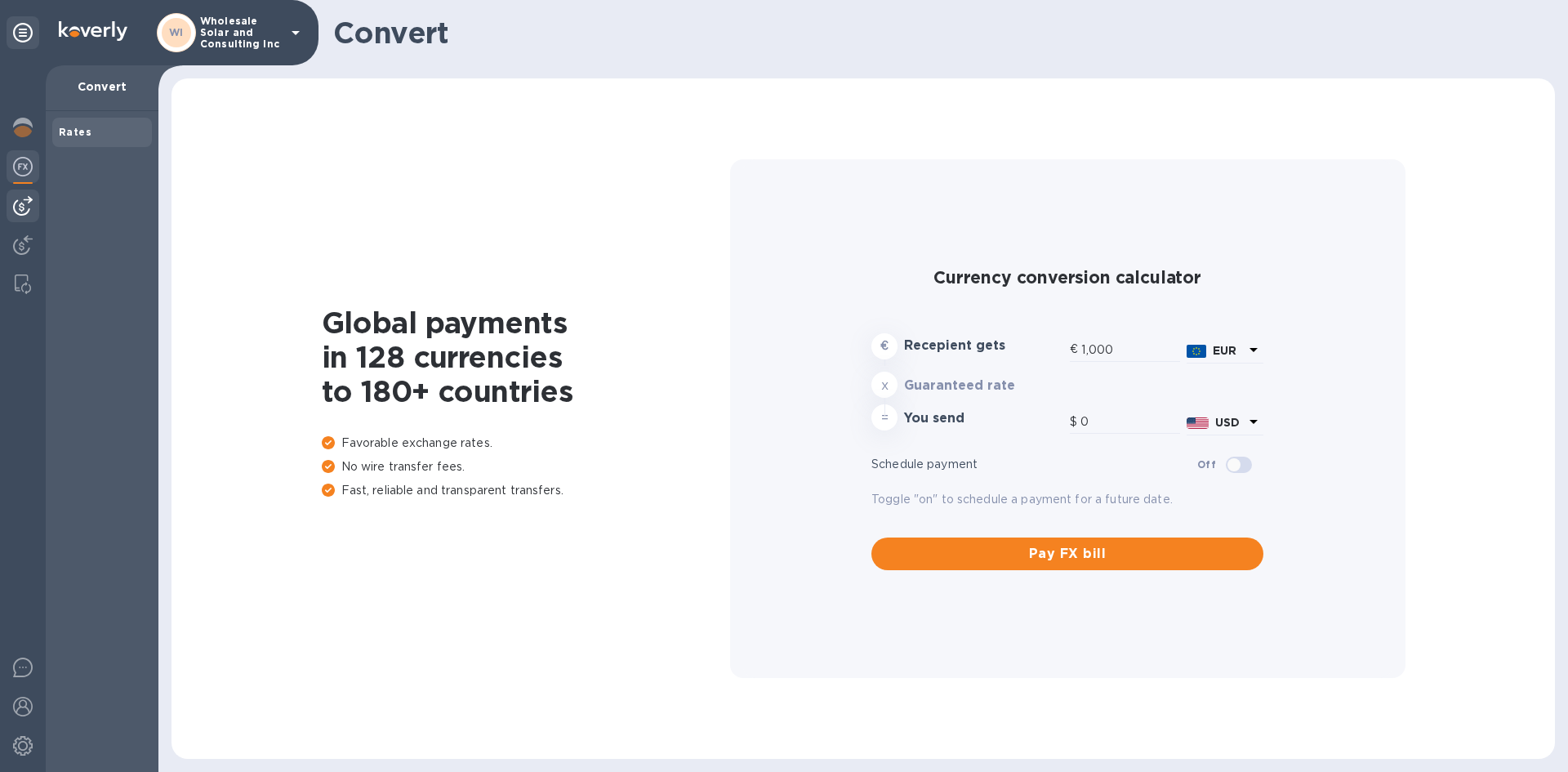
type input "1,181.09"
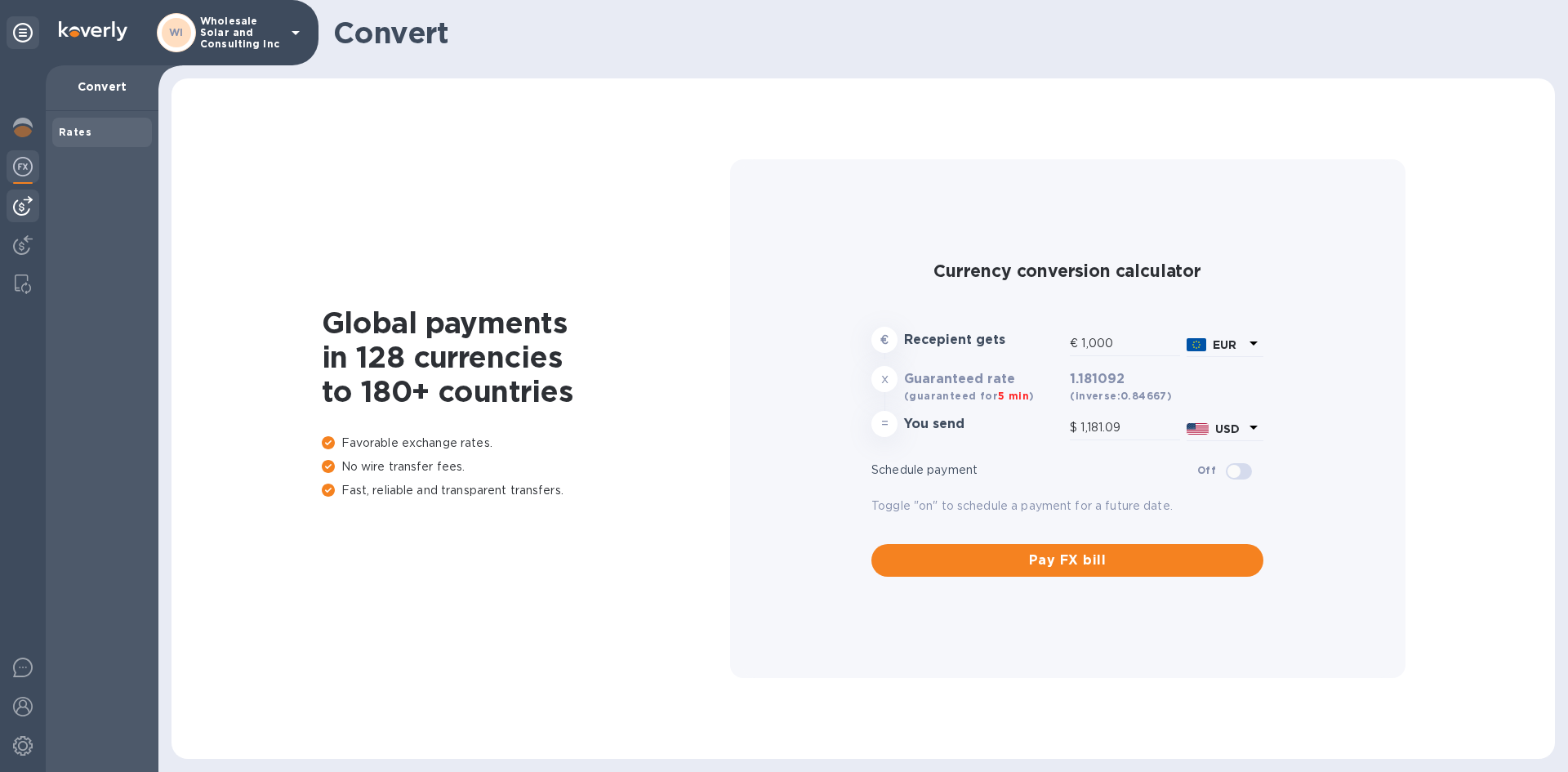
click at [7, 204] on div at bounding box center [23, 206] width 33 height 33
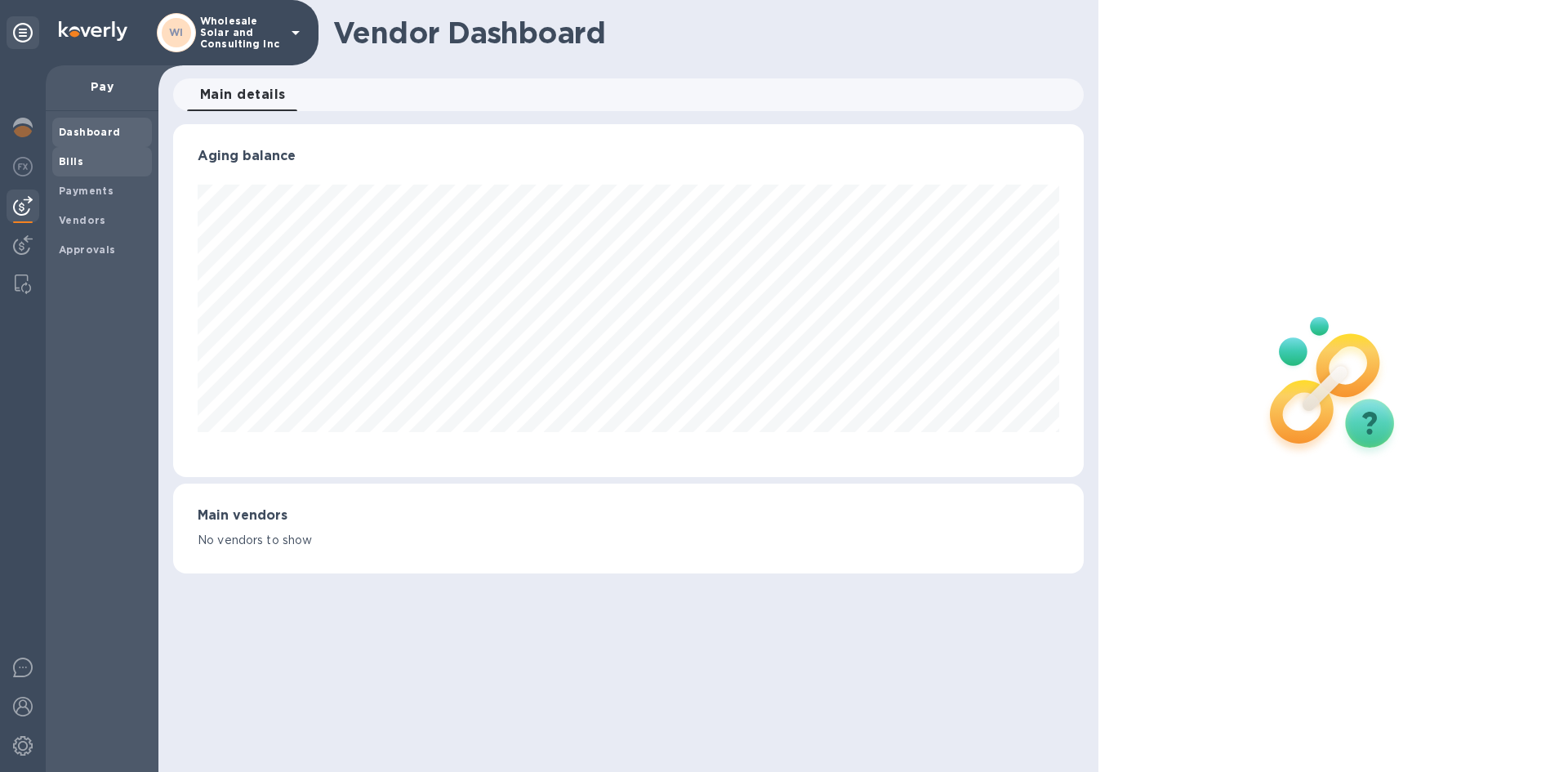
scroll to position [353, 910]
click at [68, 160] on b "Bills" at bounding box center [71, 161] width 25 height 12
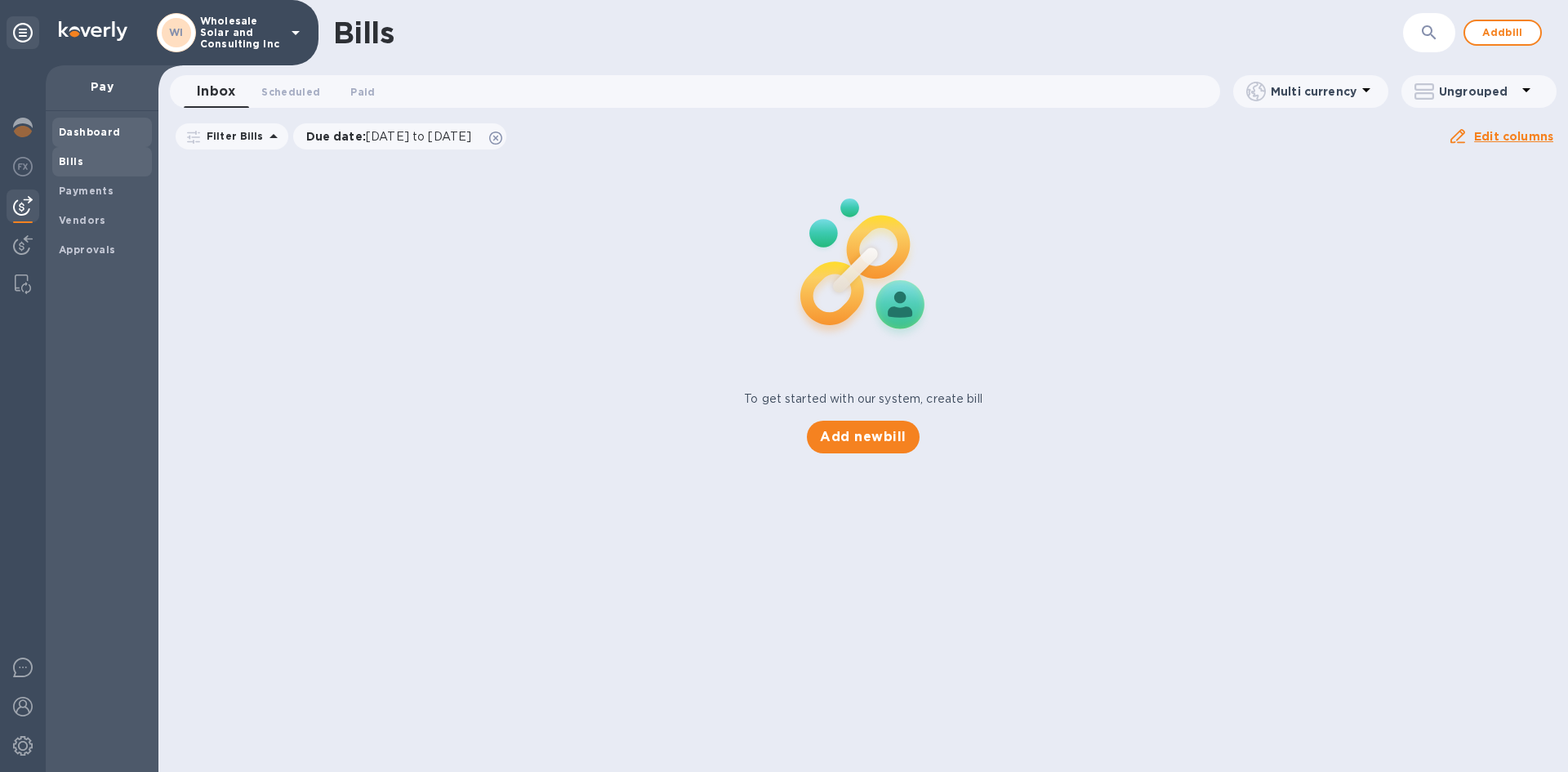
click at [86, 143] on div "Dashboard" at bounding box center [102, 133] width 99 height 29
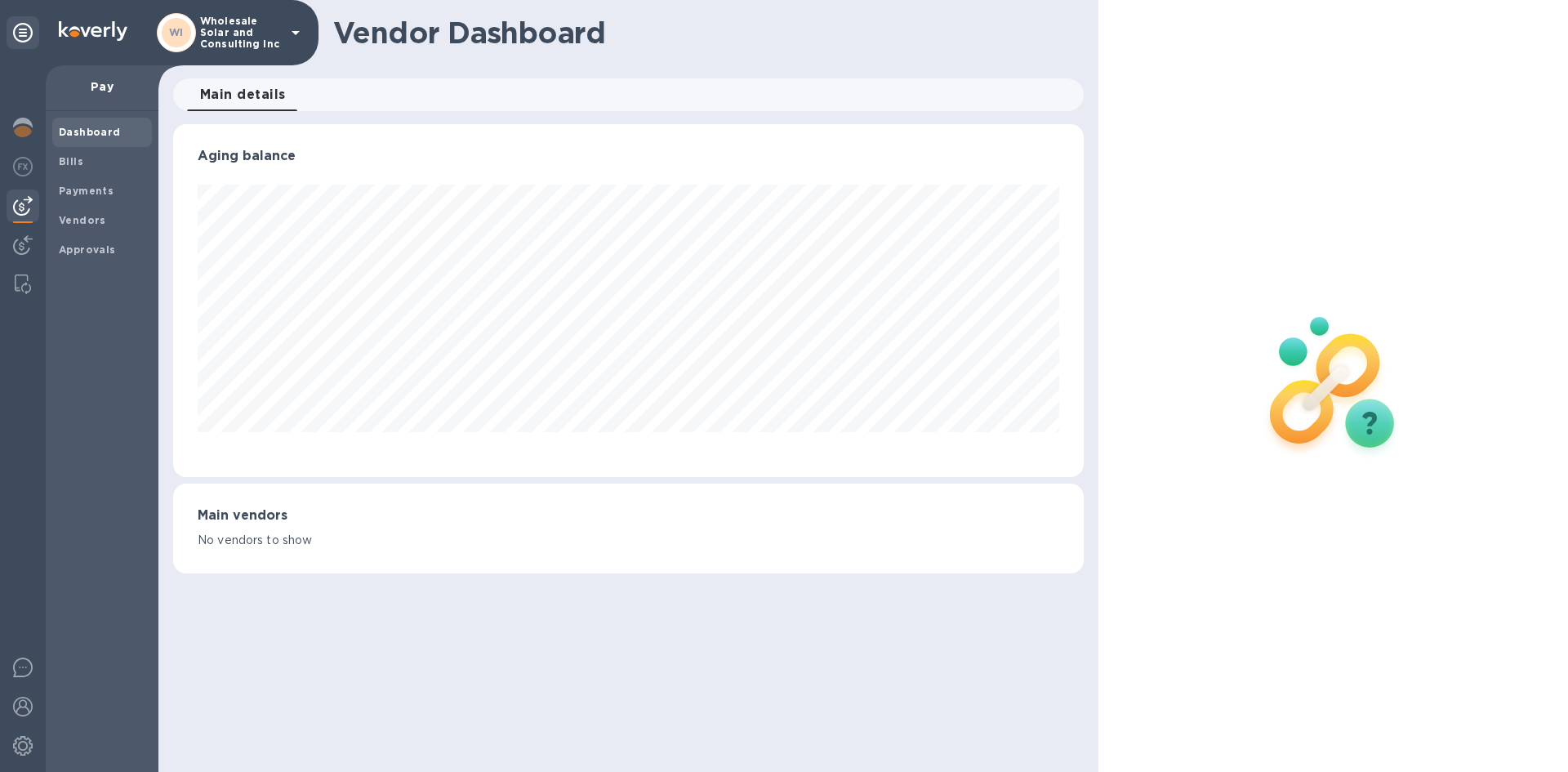
scroll to position [353, 910]
click at [15, 133] on img at bounding box center [22, 127] width 19 height 19
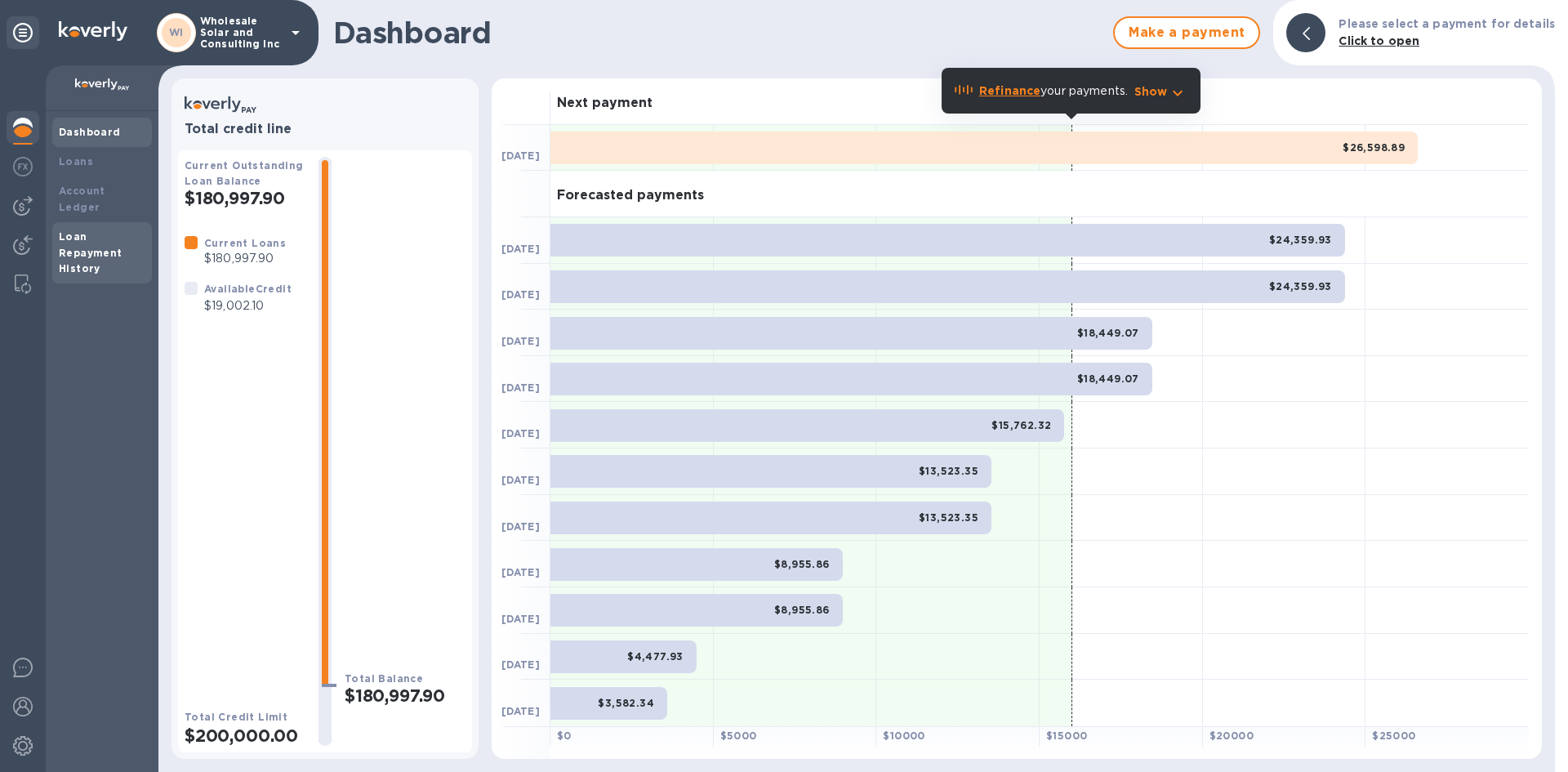
click at [101, 235] on b "Loan Repayment History" at bounding box center [90, 252] width 63 height 45
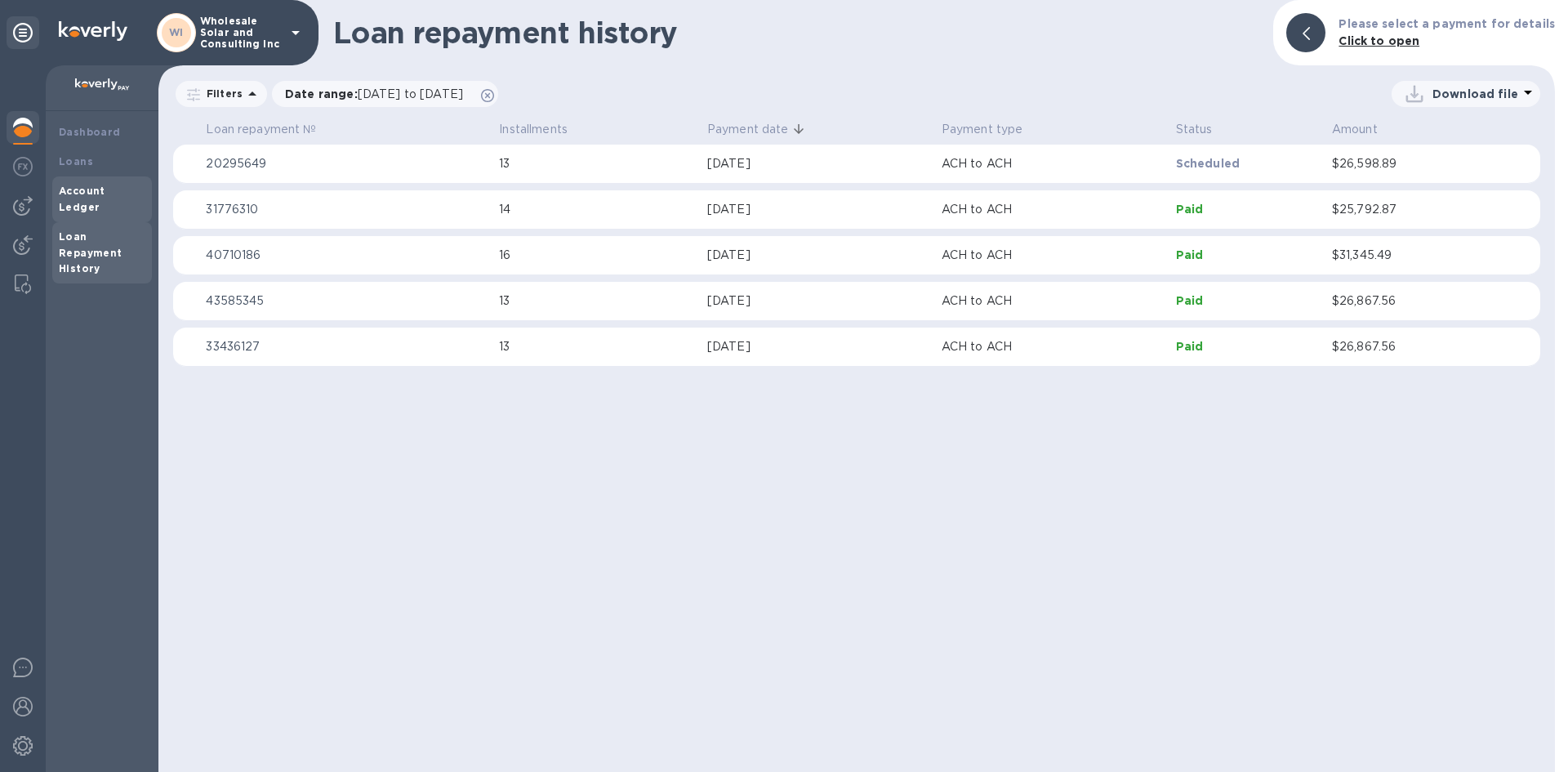
click at [106, 194] on b "Account Ledger" at bounding box center [82, 199] width 47 height 29
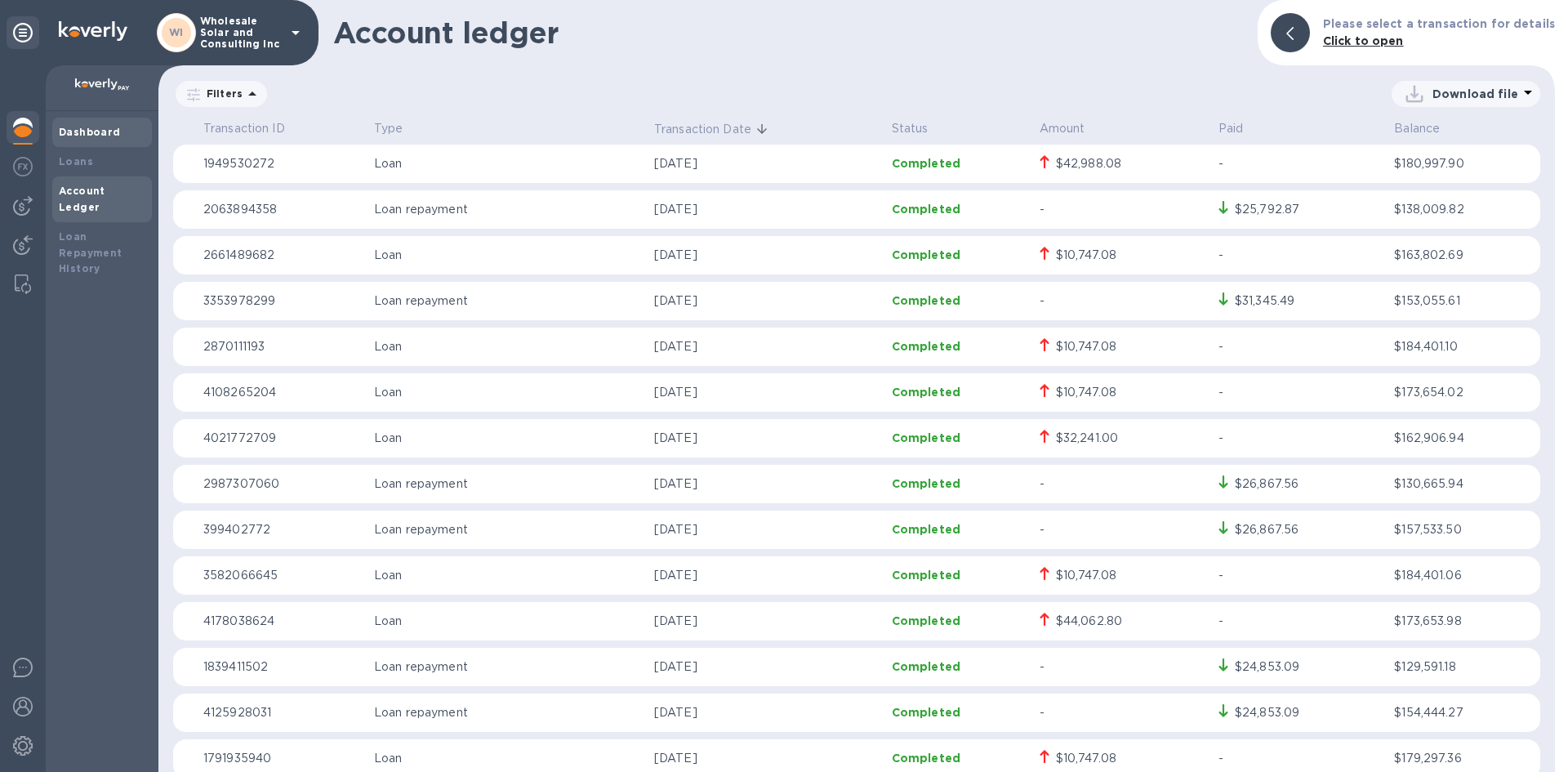
click at [81, 143] on div "Dashboard" at bounding box center [102, 133] width 99 height 29
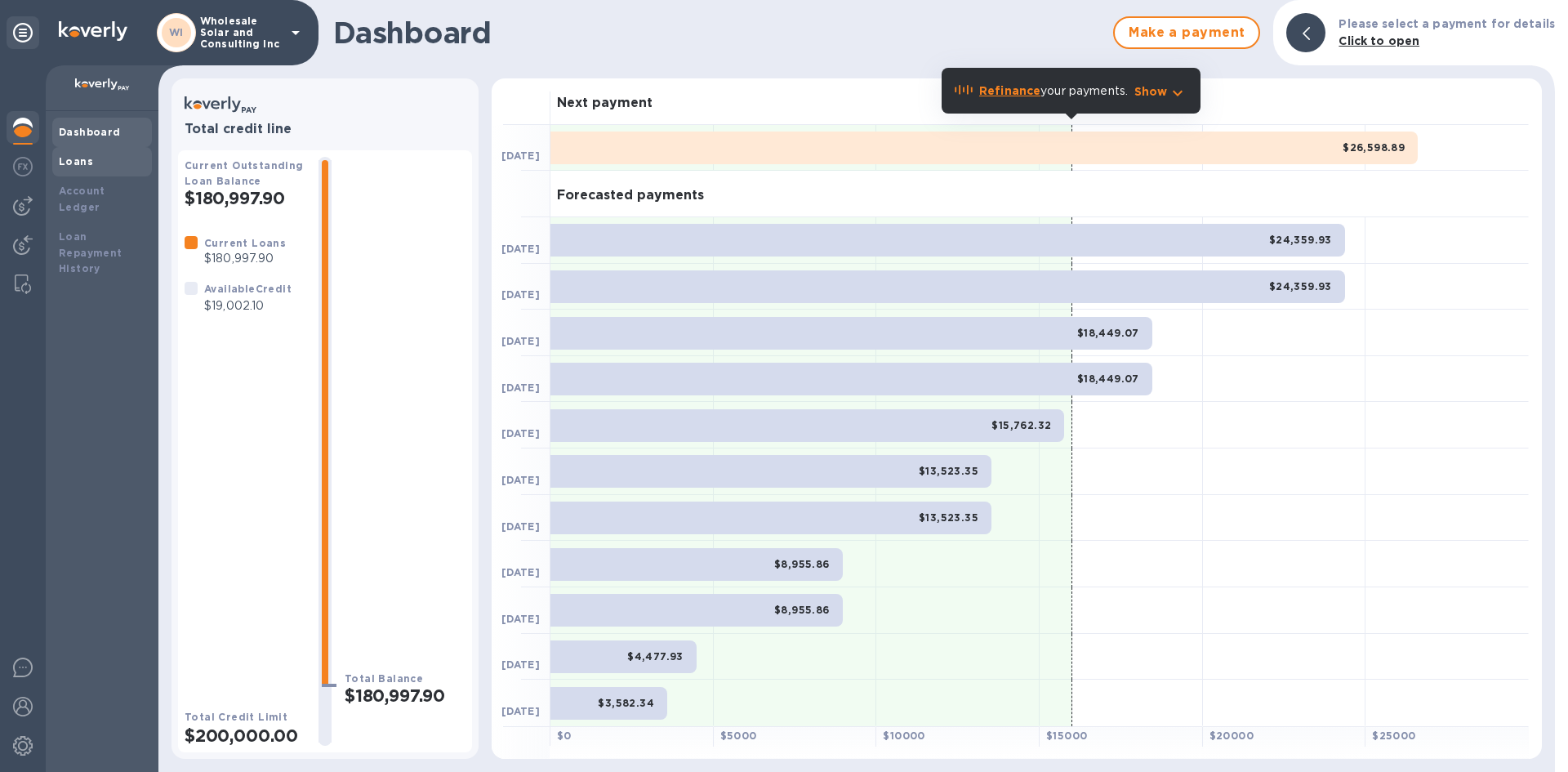
click at [65, 166] on b "Loans" at bounding box center [75, 161] width 34 height 12
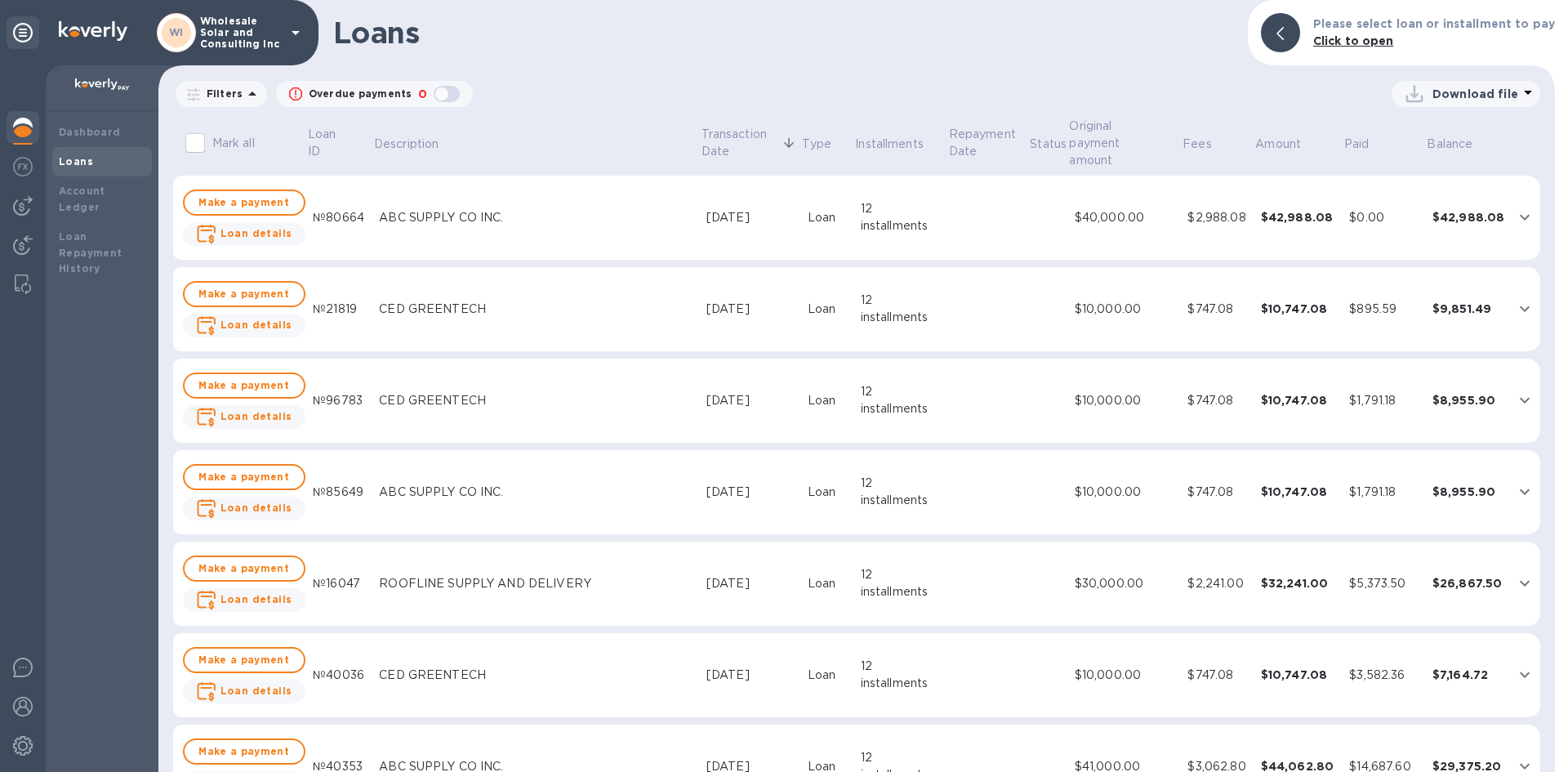
click at [902, 294] on div "12 installments" at bounding box center [900, 308] width 80 height 34
